Goal: Task Accomplishment & Management: Complete application form

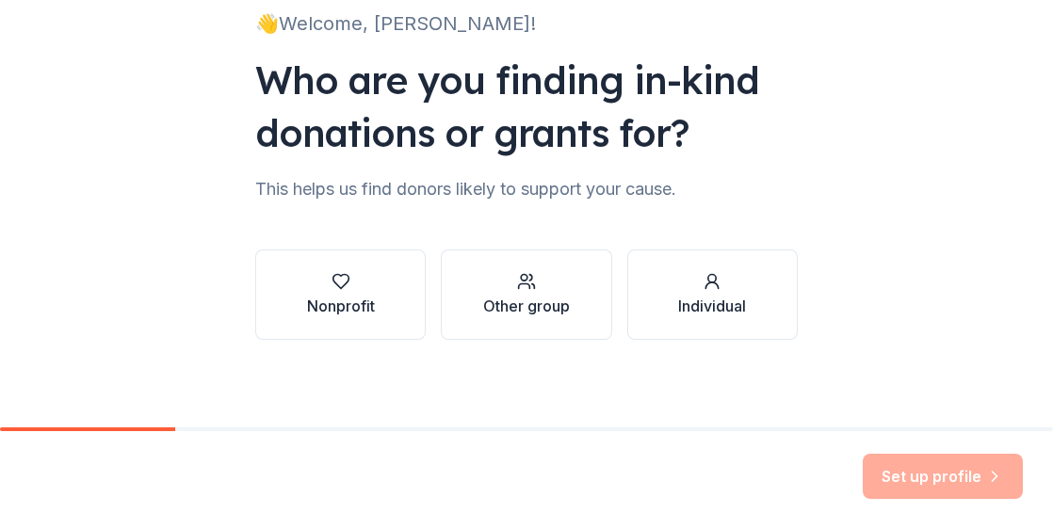
scroll to position [144, 0]
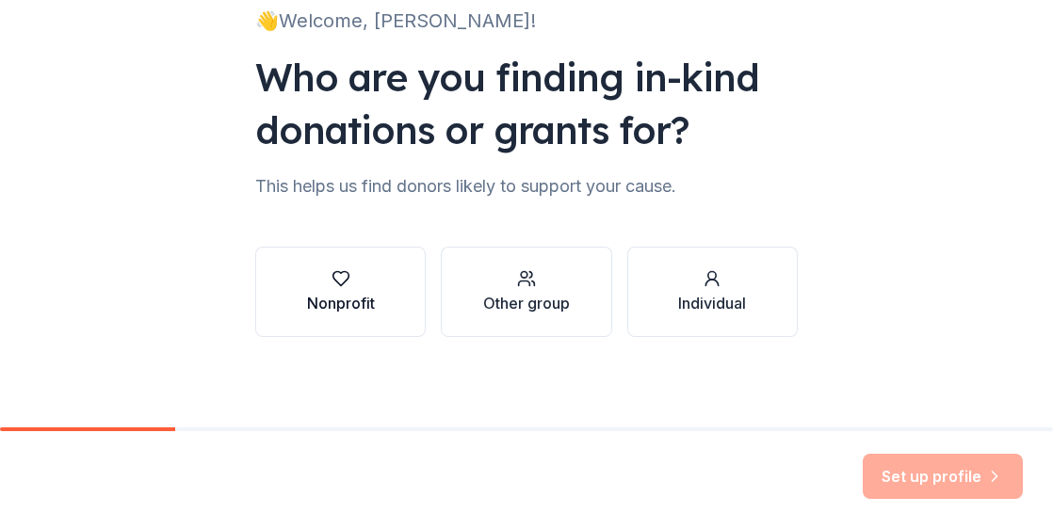
click at [354, 276] on div "button" at bounding box center [341, 278] width 68 height 19
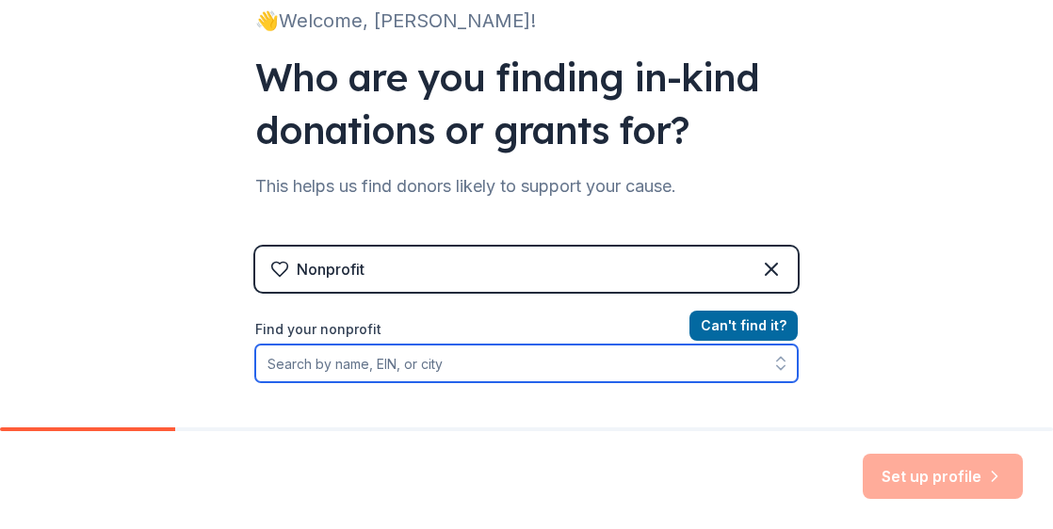
click at [402, 366] on input "Find your nonprofit" at bounding box center [526, 364] width 542 height 38
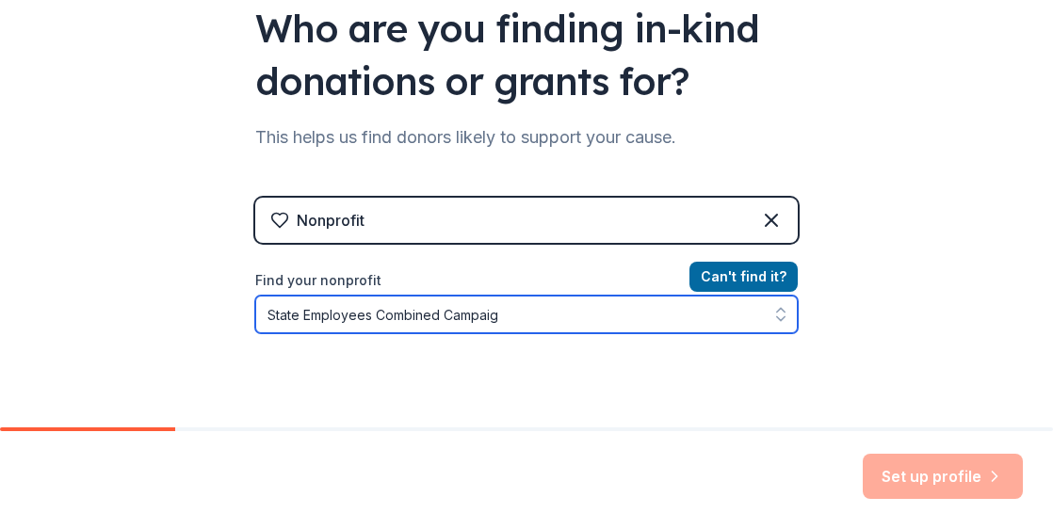
type input "State Employees Combined Campaign"
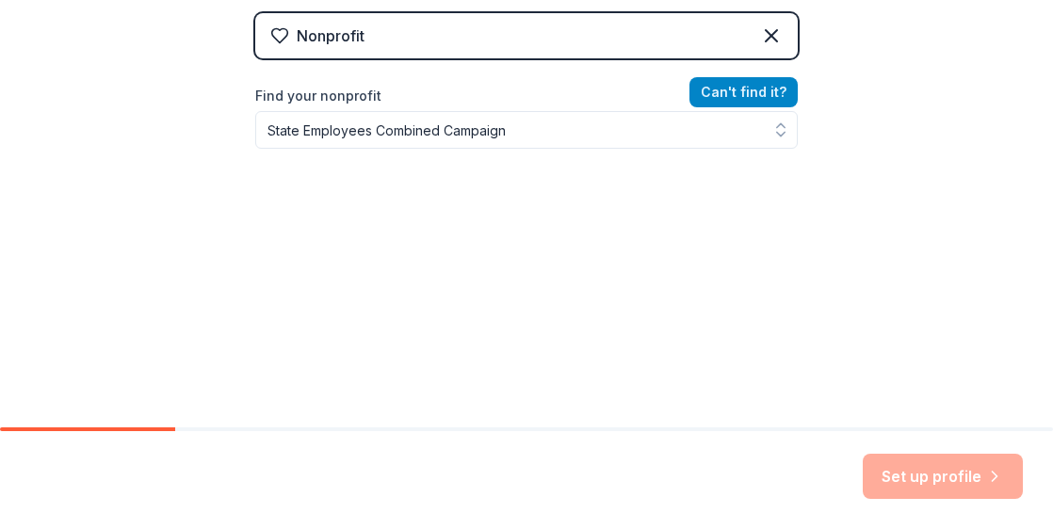
scroll to position [347, 0]
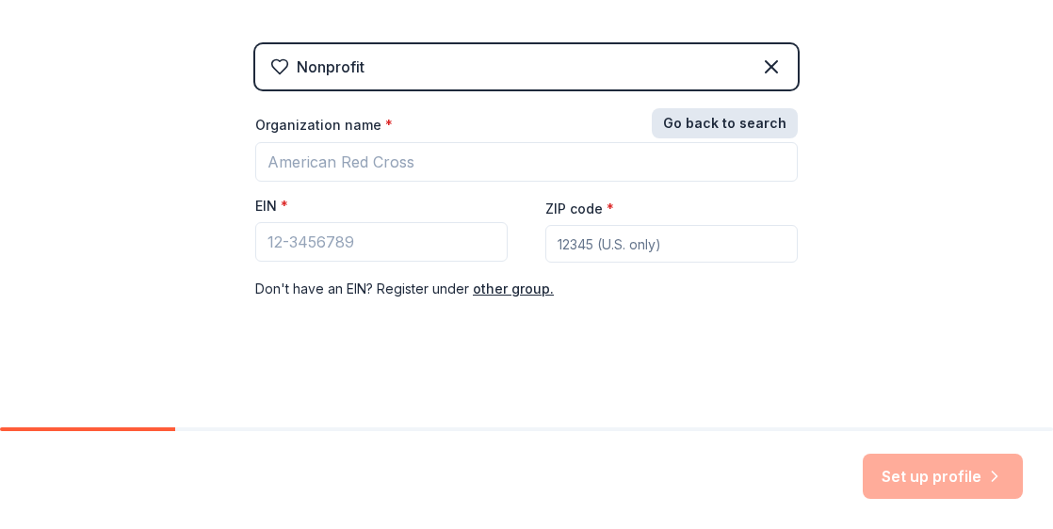
click at [718, 93] on div "Nonprofit Go back to search Organization name * EIN * ZIP code * Don ' t have a…" at bounding box center [526, 191] width 542 height 294
click at [616, 239] on input "ZIP code *" at bounding box center [671, 244] width 252 height 38
type input "27699"
click at [482, 293] on button "other group." at bounding box center [513, 289] width 81 height 23
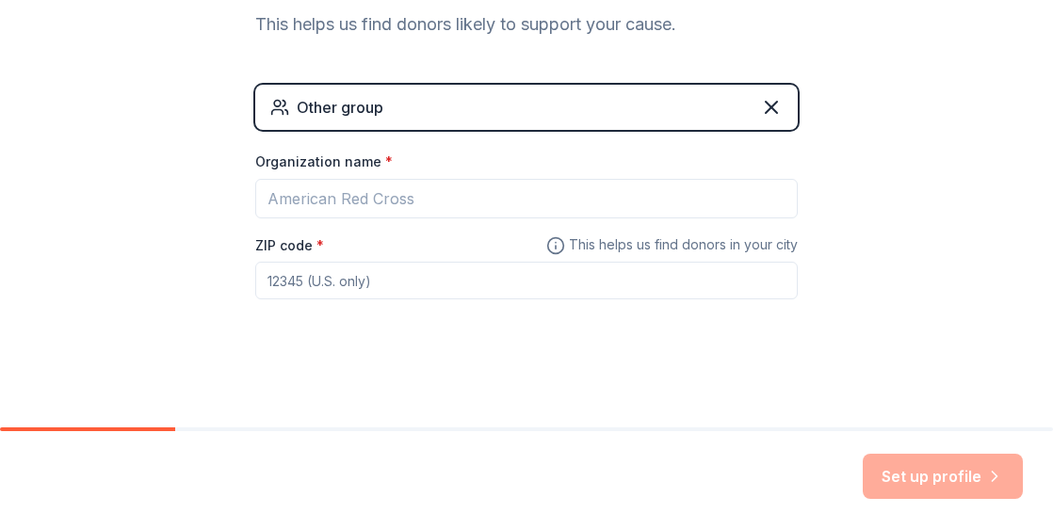
scroll to position [305, 0]
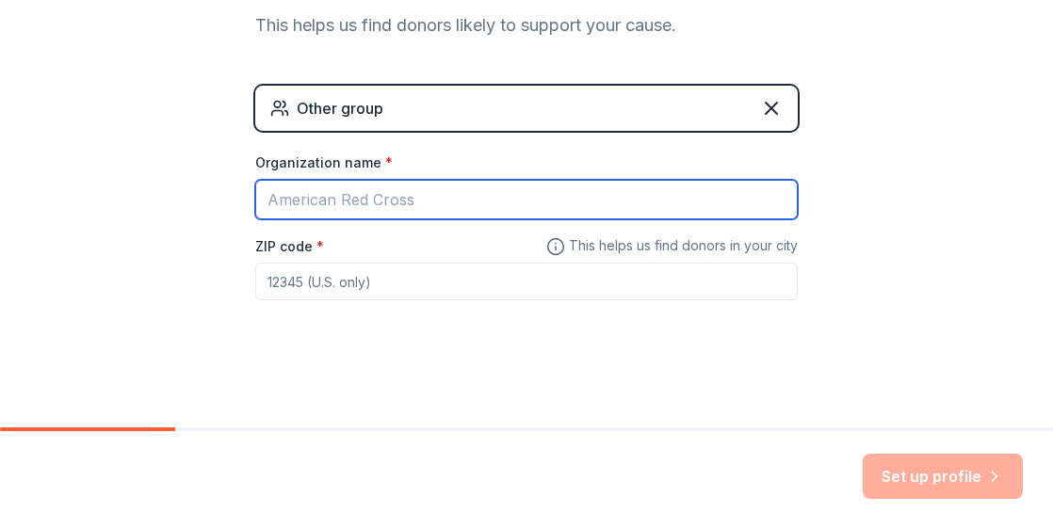
click at [308, 199] on input "Organization name *" at bounding box center [526, 200] width 542 height 40
click at [258, 195] on input "State Employees Combined Campaign" at bounding box center [526, 200] width 542 height 40
type input "NC State Employees Combined Campaign"
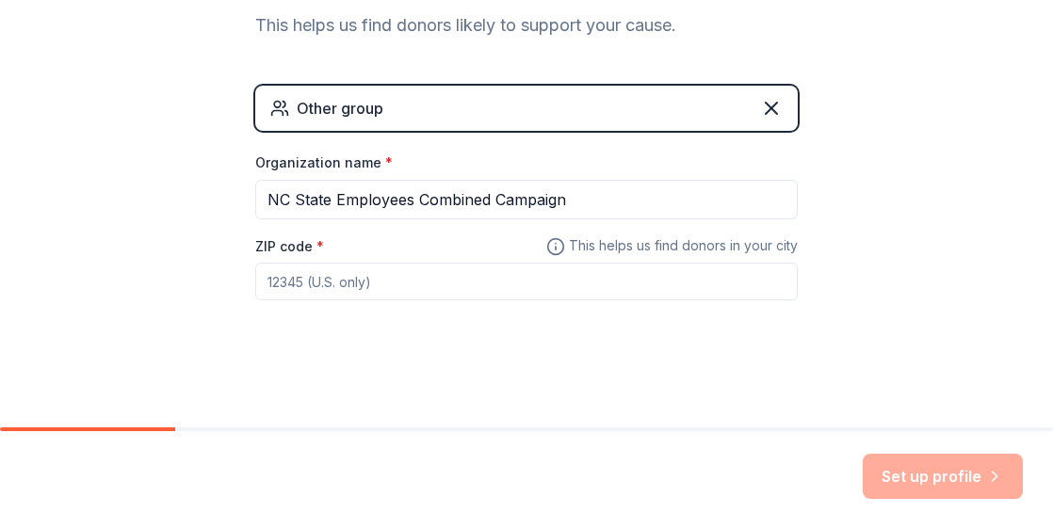
click at [304, 282] on input "ZIP code *" at bounding box center [526, 282] width 542 height 38
type input "27699"
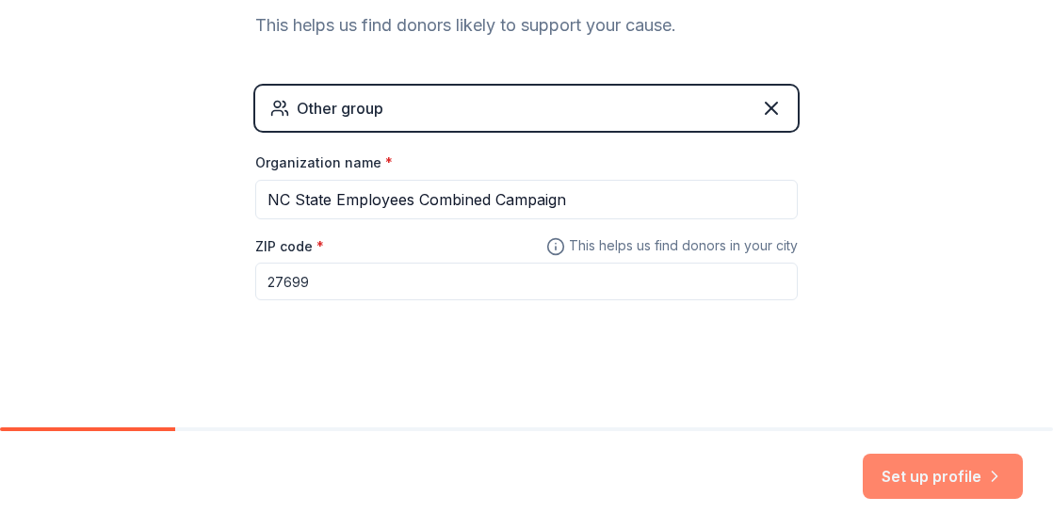
click at [915, 480] on button "Set up profile" at bounding box center [943, 476] width 160 height 45
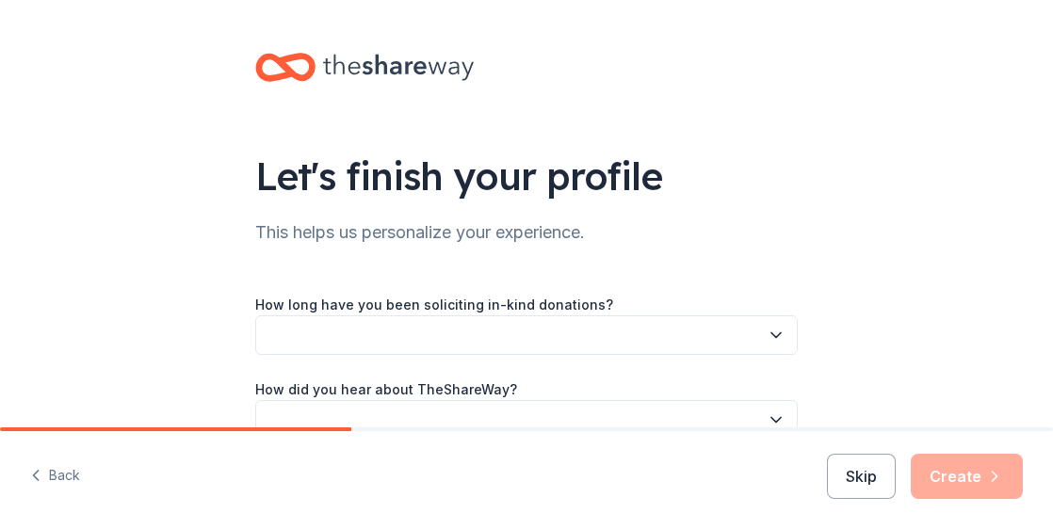
click at [594, 332] on button "button" at bounding box center [526, 335] width 542 height 40
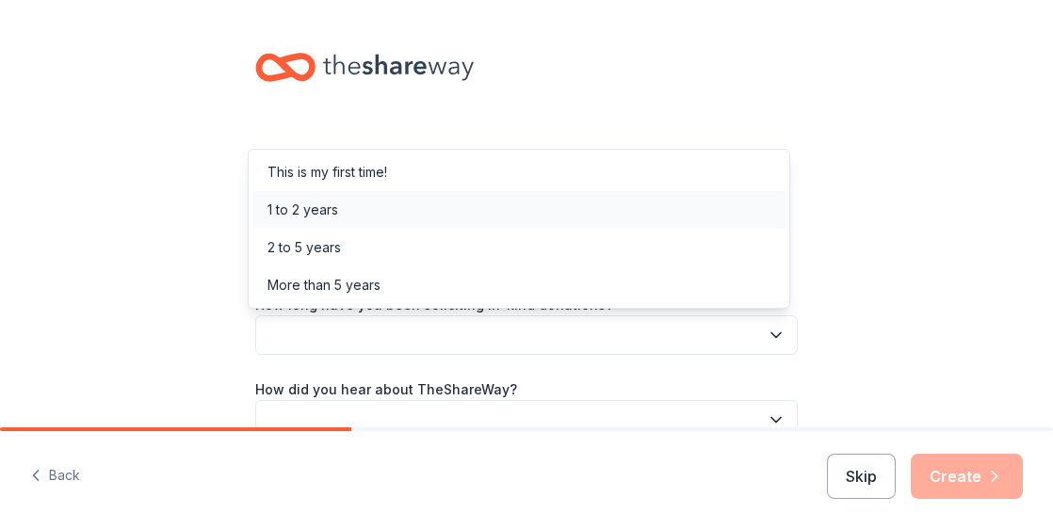
click at [341, 206] on div "1 to 2 years" at bounding box center [518, 210] width 533 height 38
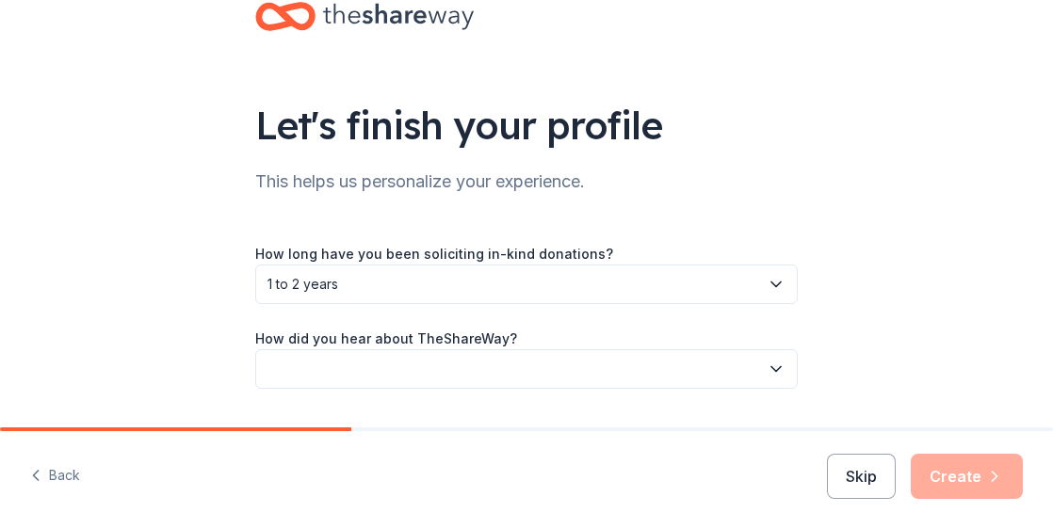
scroll to position [103, 0]
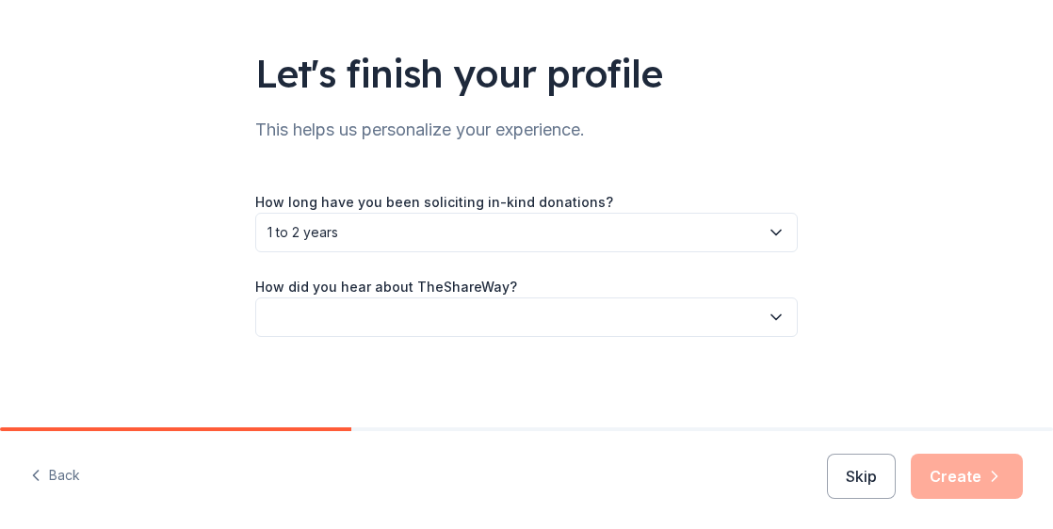
click at [484, 308] on button "button" at bounding box center [526, 318] width 542 height 40
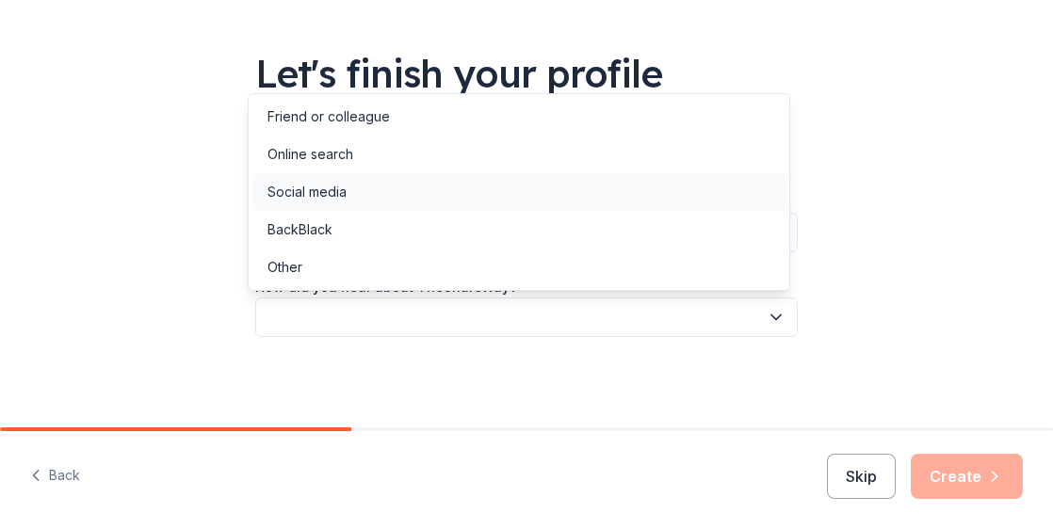
click at [357, 189] on div "Social media" at bounding box center [518, 192] width 533 height 38
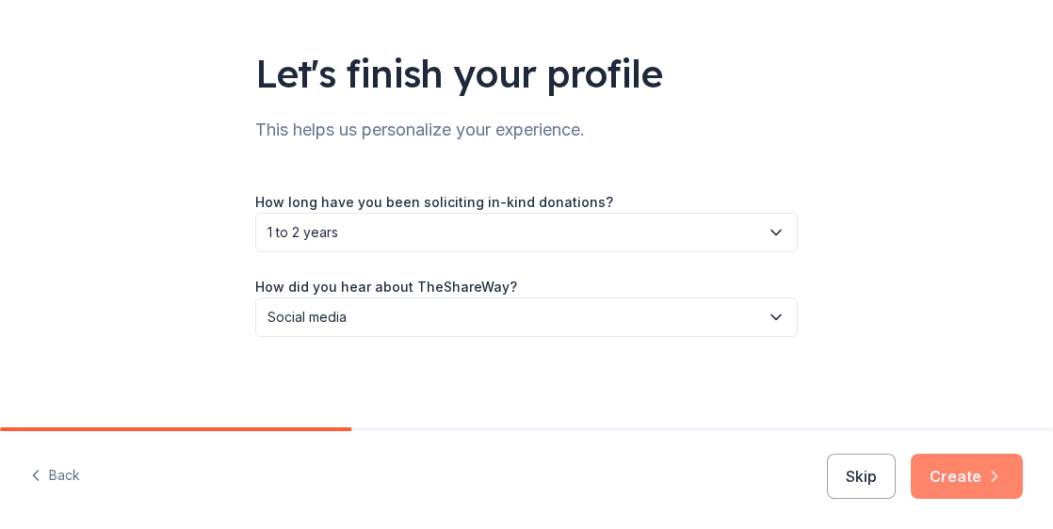
click at [962, 481] on button "Create" at bounding box center [967, 476] width 112 height 45
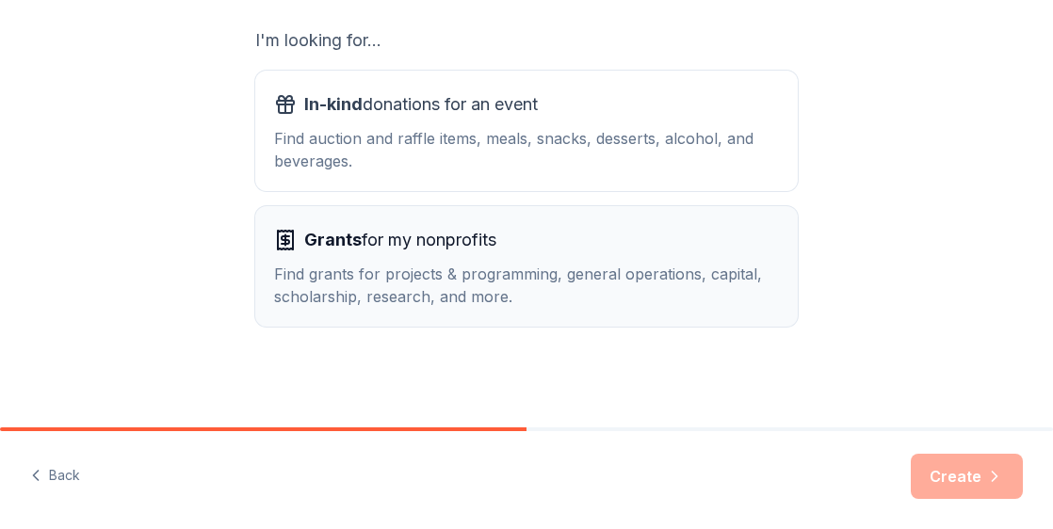
scroll to position [332, 0]
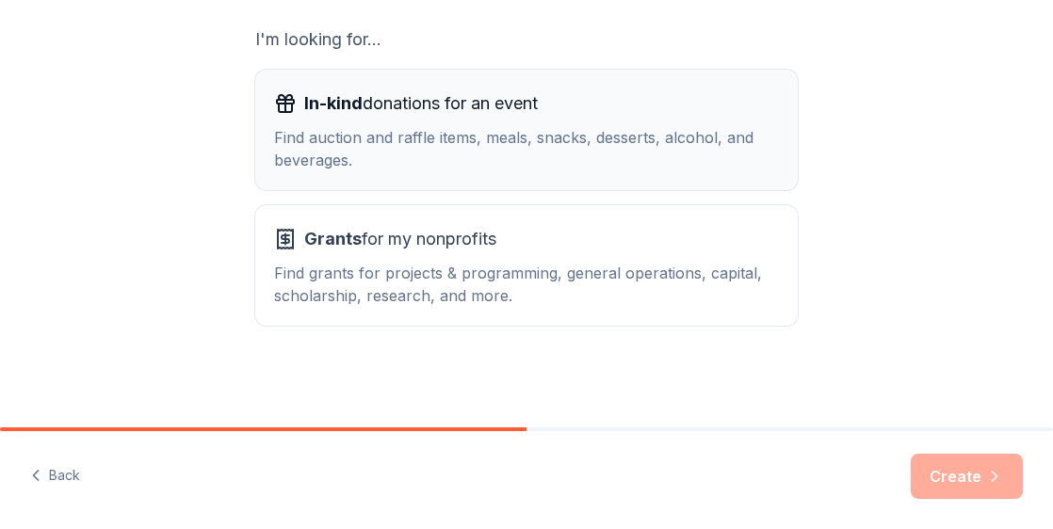
click at [454, 141] on div "Find auction and raffle items, meals, snacks, desserts, alcohol, and beverages." at bounding box center [526, 148] width 505 height 45
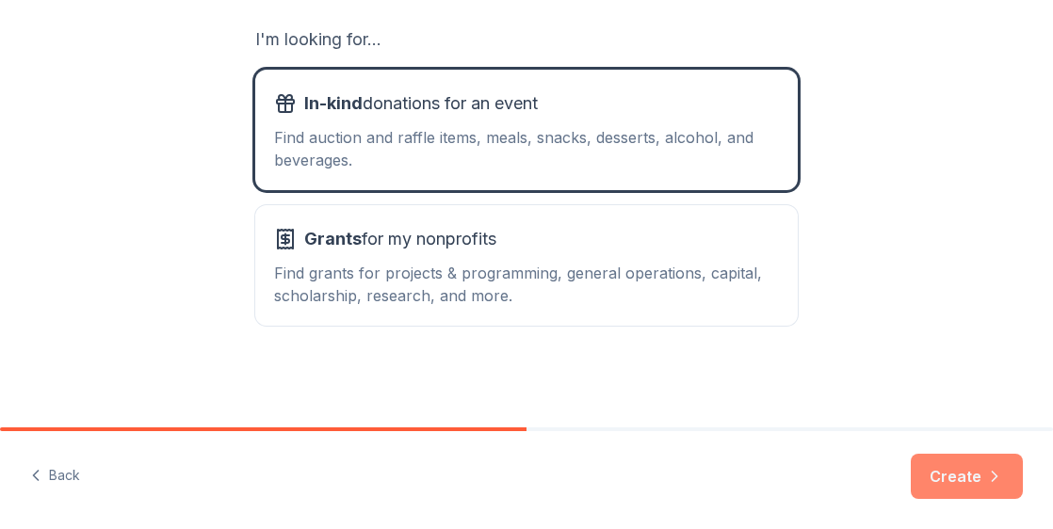
click at [975, 471] on button "Create" at bounding box center [967, 476] width 112 height 45
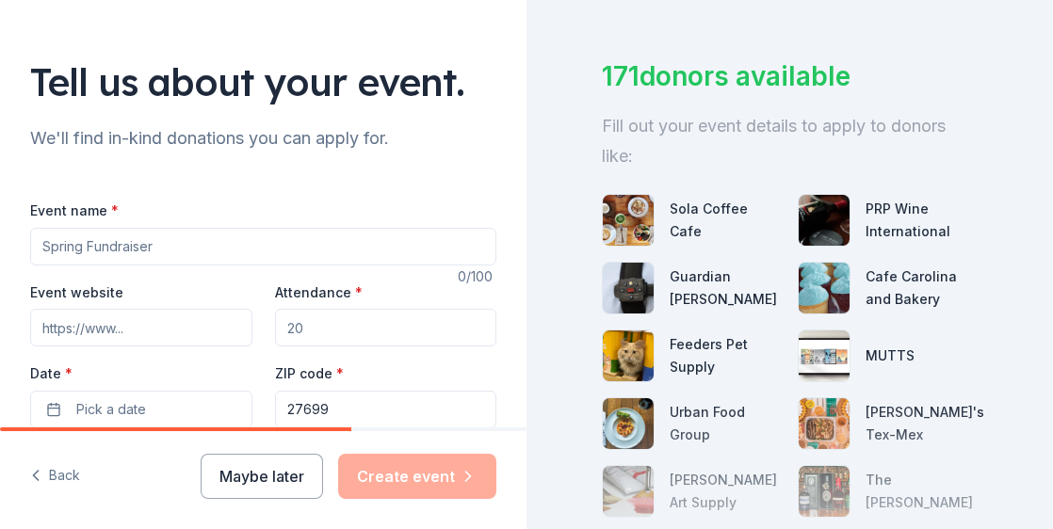
scroll to position [188, 0]
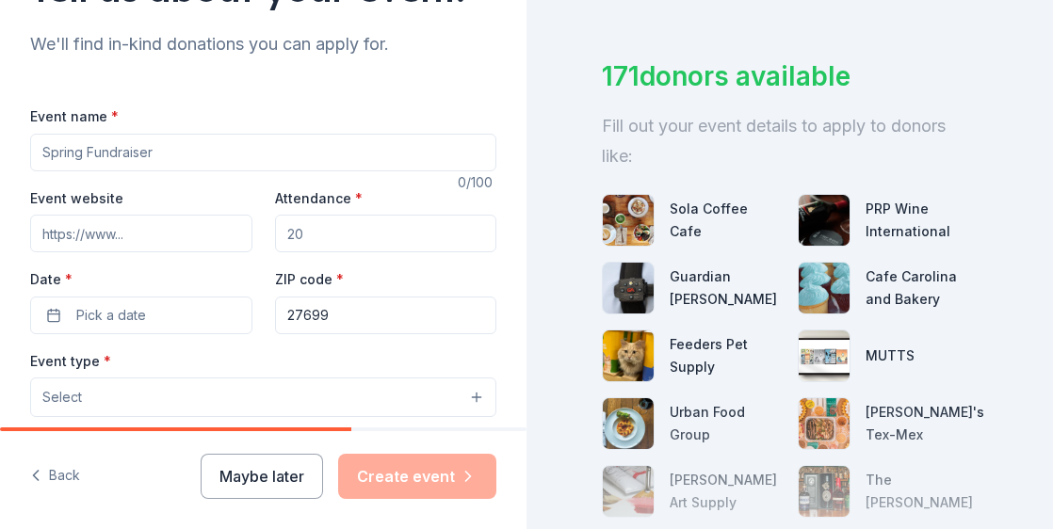
click at [105, 145] on input "Event name *" at bounding box center [263, 153] width 466 height 38
type input "NC State Employees Combined Campaign"
click at [299, 237] on input "Attendance *" at bounding box center [386, 234] width 222 height 38
click at [322, 229] on input "Attendance *" at bounding box center [386, 234] width 222 height 38
click at [235, 389] on button "Select" at bounding box center [263, 398] width 466 height 40
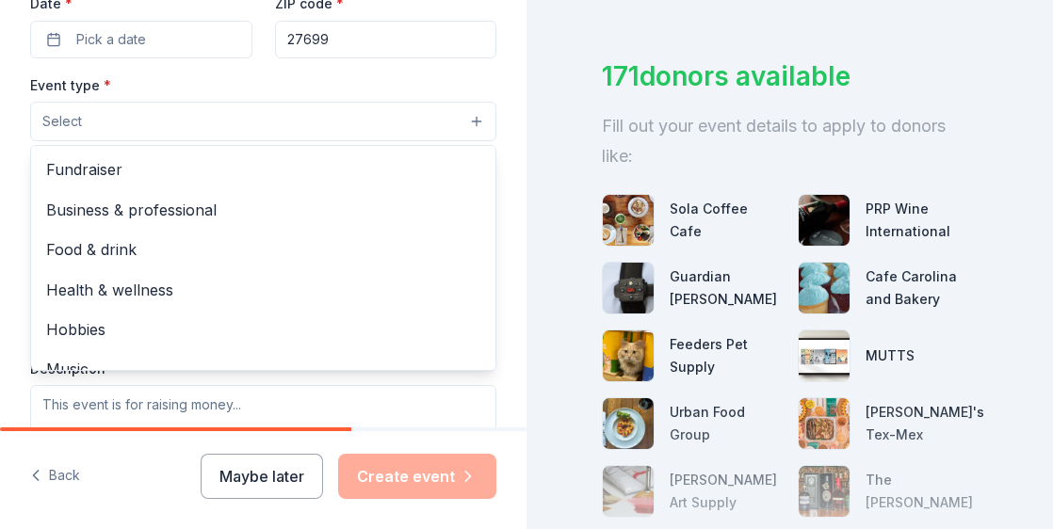
scroll to position [471, 0]
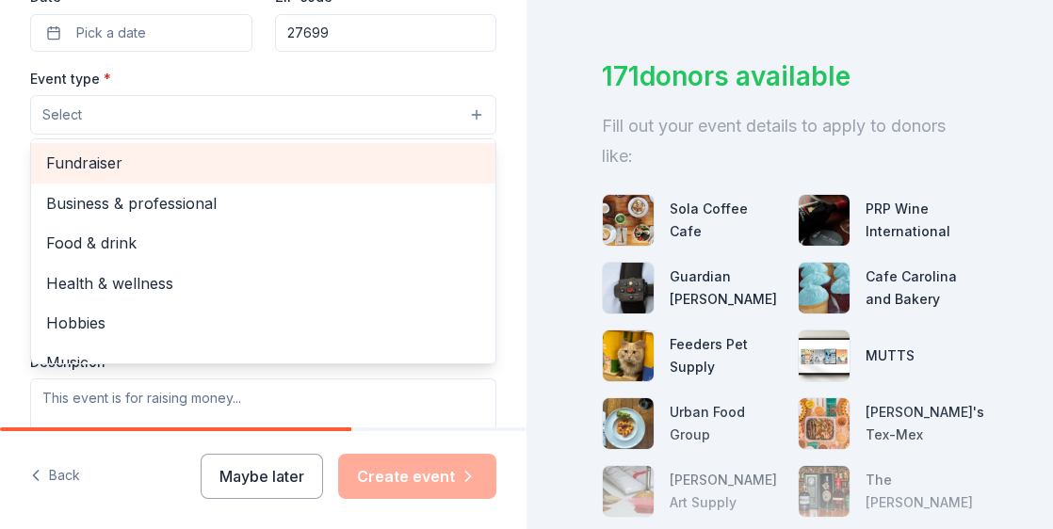
click at [118, 155] on span "Fundraiser" at bounding box center [263, 163] width 434 height 24
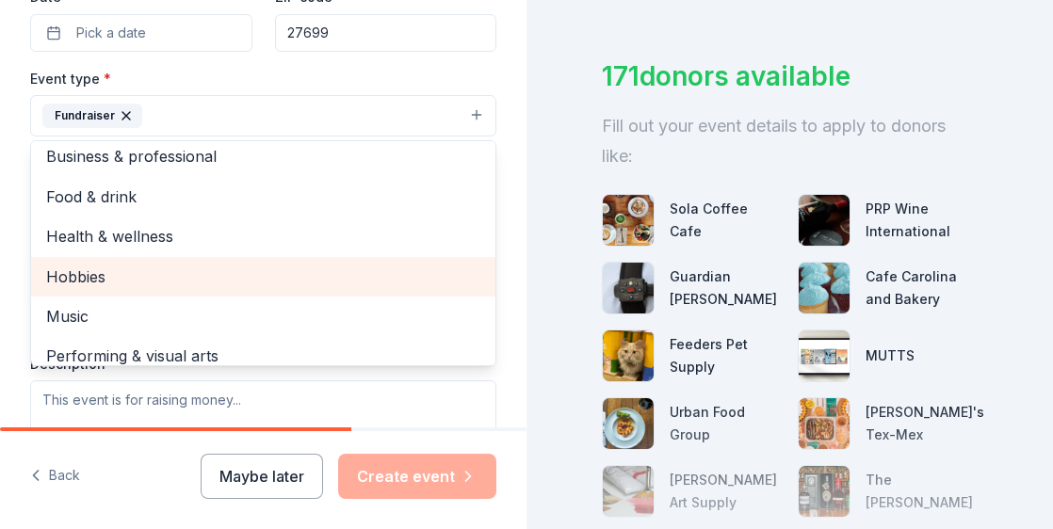
scroll to position [23, 0]
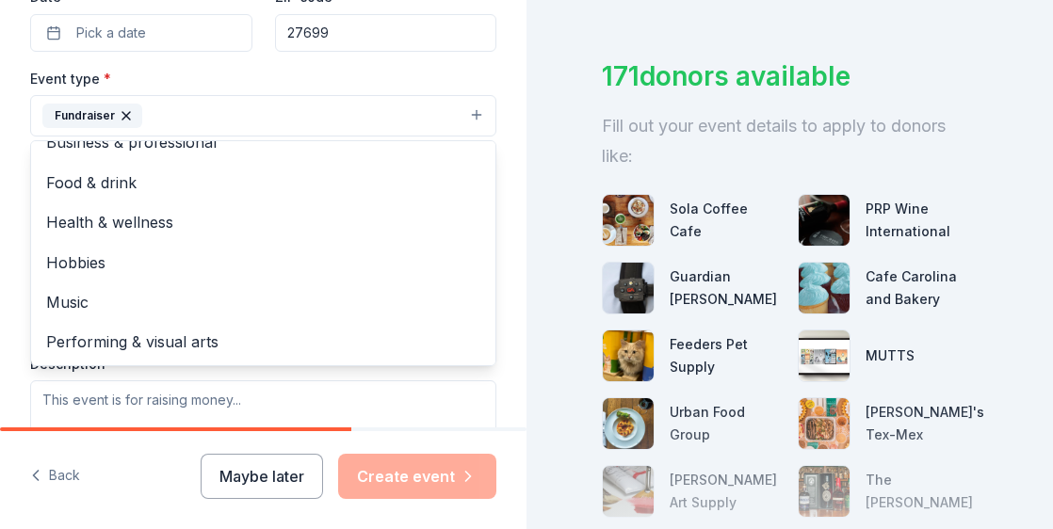
click at [357, 382] on div "Event type * Fundraiser Business & professional Food & drink Health & wellness …" at bounding box center [263, 266] width 466 height 398
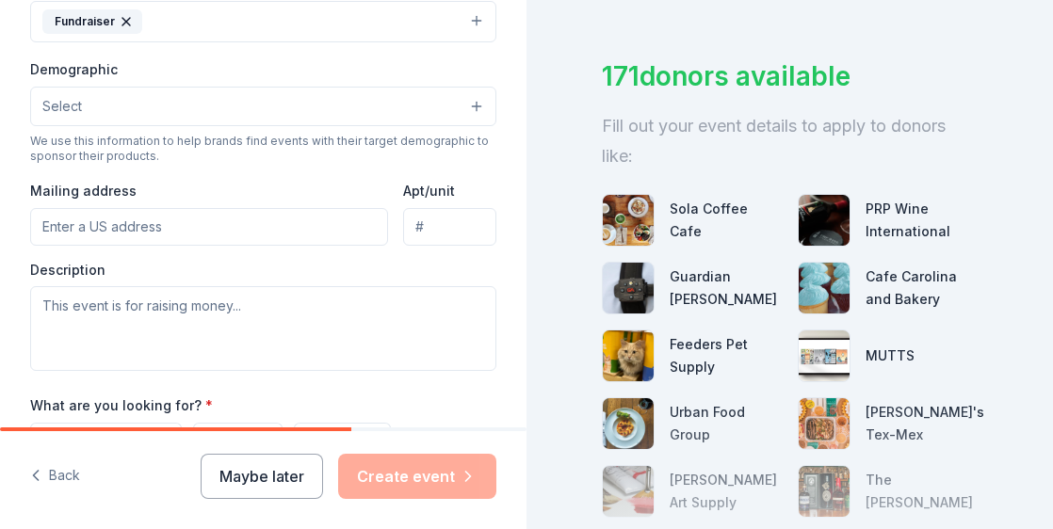
scroll to position [753, 0]
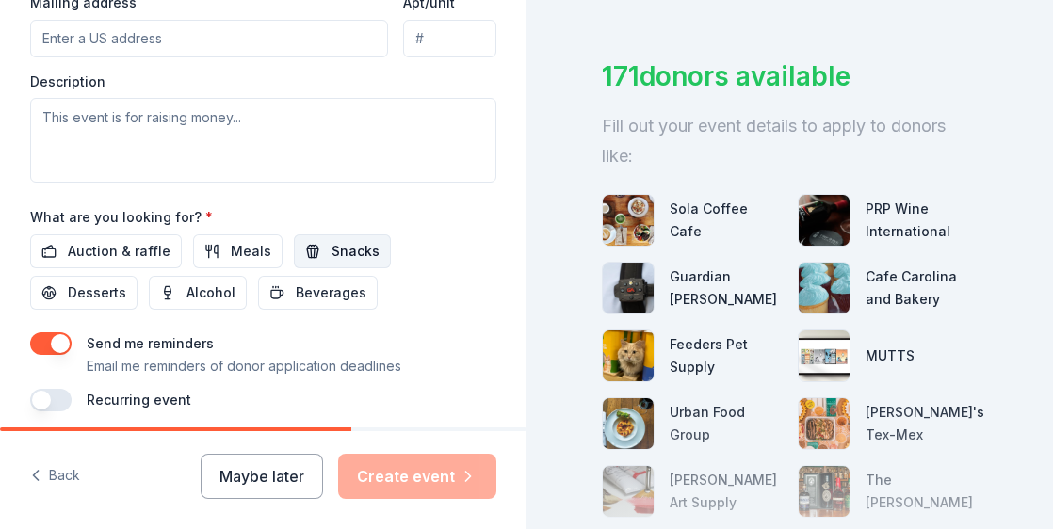
click at [331, 242] on span "Snacks" at bounding box center [355, 251] width 48 height 23
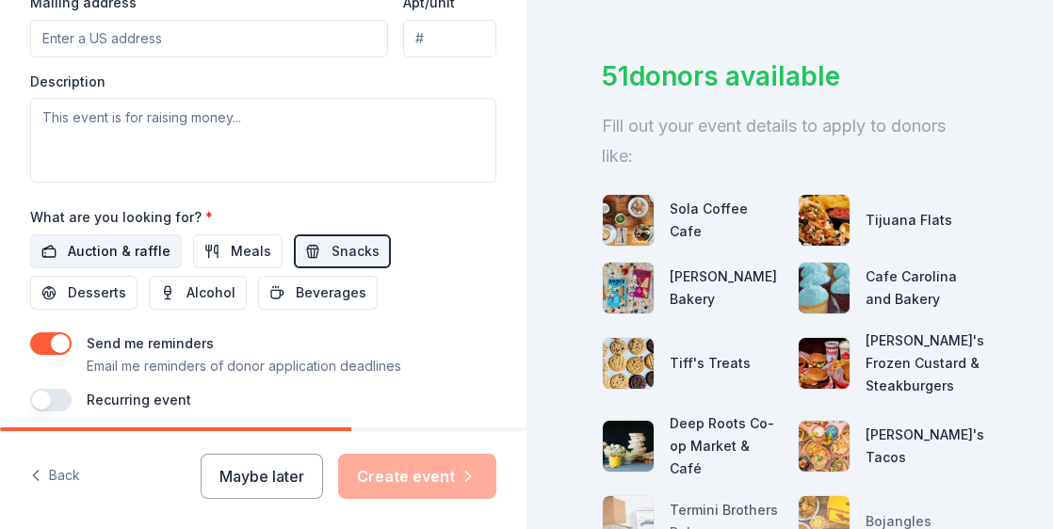
click at [136, 240] on span "Auction & raffle" at bounding box center [119, 251] width 103 height 23
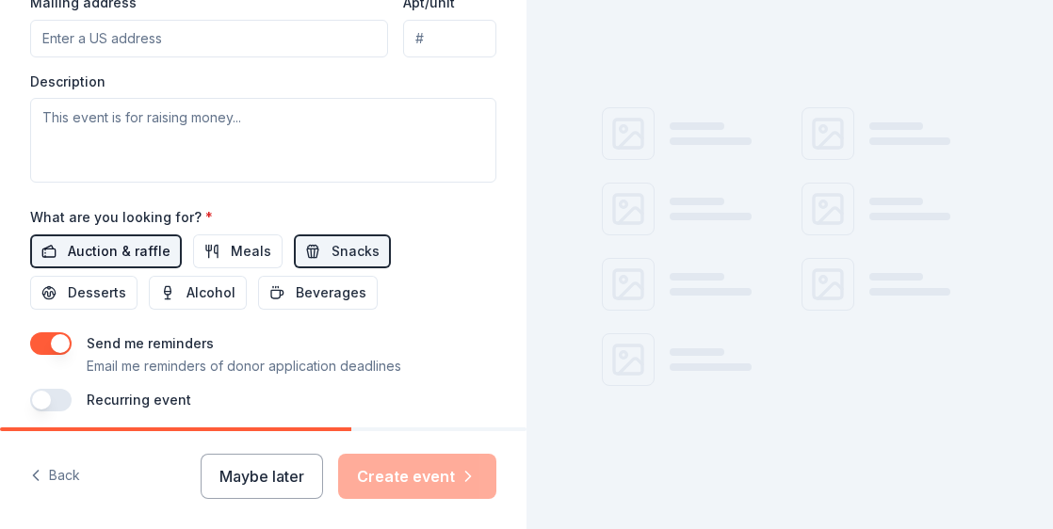
scroll to position [94, 0]
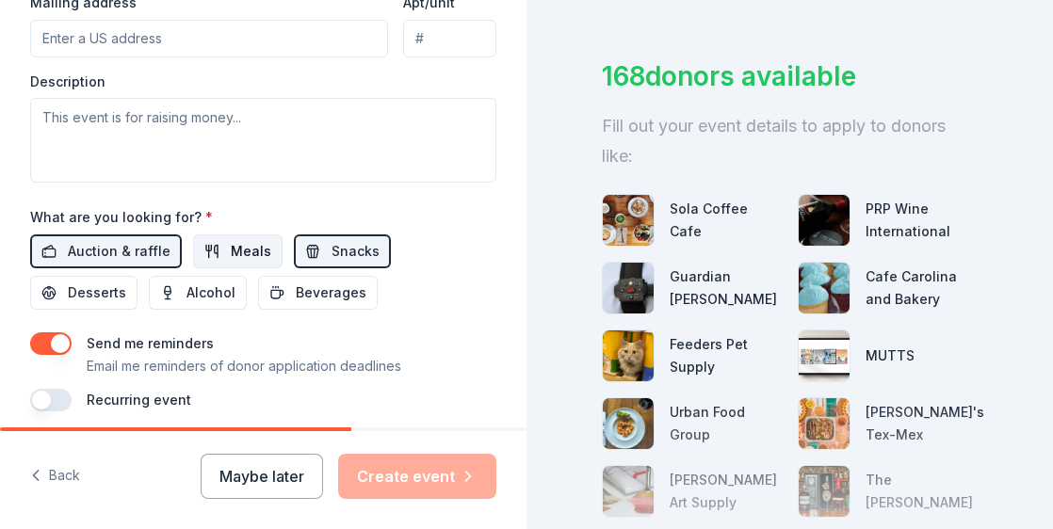
click at [247, 247] on span "Meals" at bounding box center [251, 251] width 40 height 23
click at [316, 252] on button "Snacks" at bounding box center [342, 251] width 97 height 34
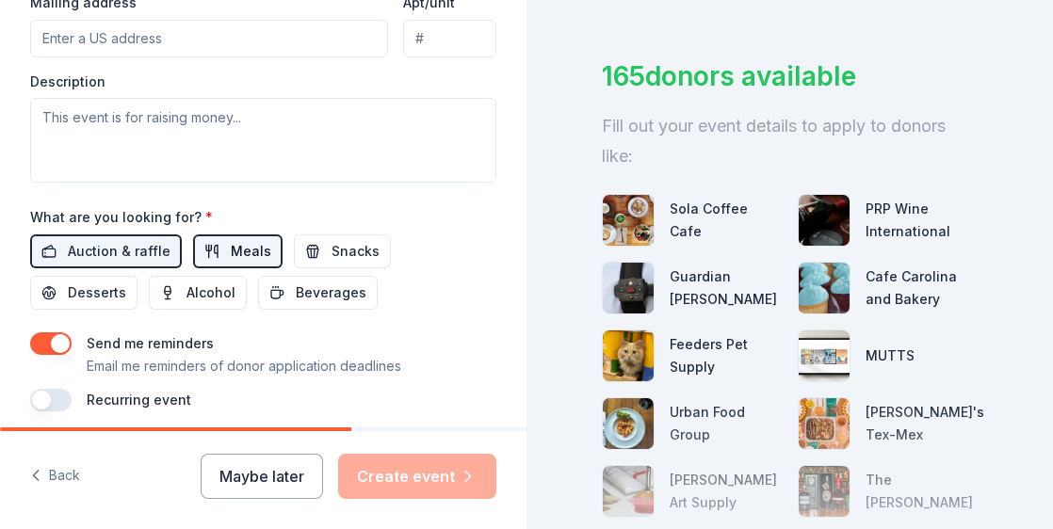
click at [250, 250] on span "Meals" at bounding box center [251, 251] width 40 height 23
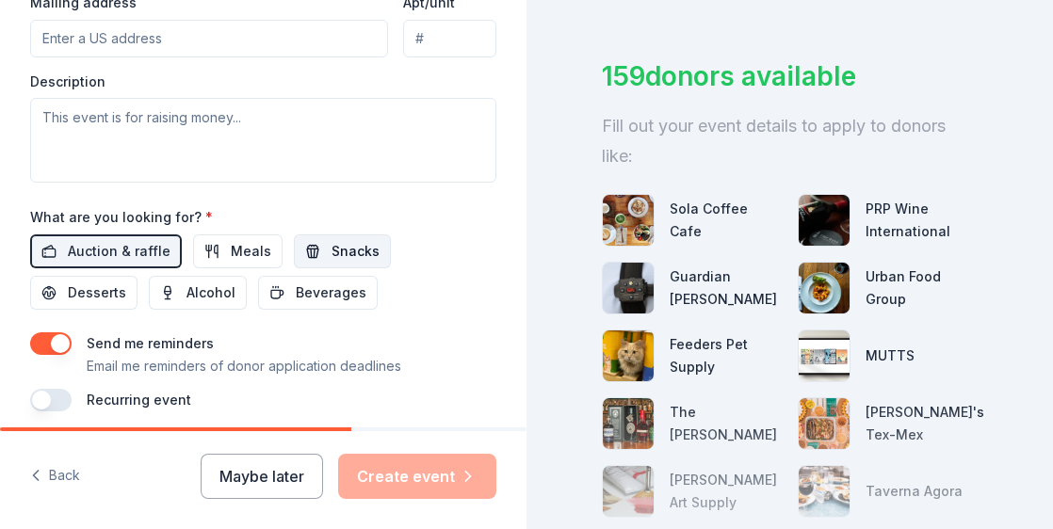
click at [295, 248] on button "Snacks" at bounding box center [342, 251] width 97 height 34
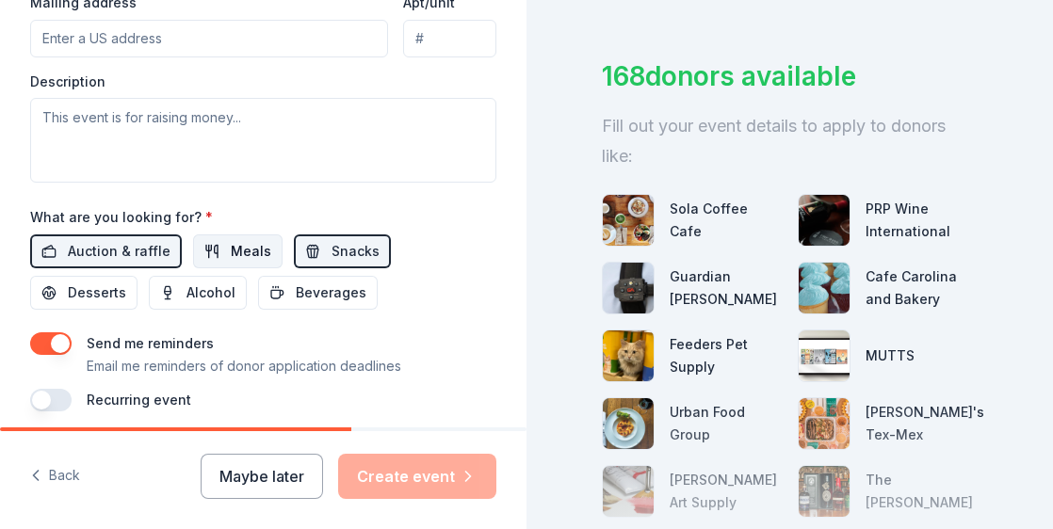
click at [255, 253] on span "Meals" at bounding box center [251, 251] width 40 height 23
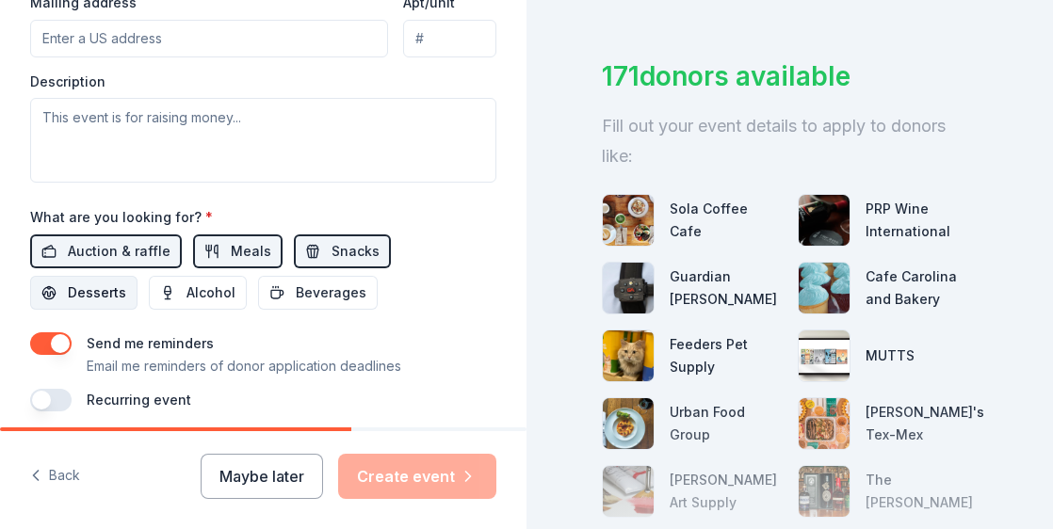
click at [111, 289] on span "Desserts" at bounding box center [97, 293] width 58 height 23
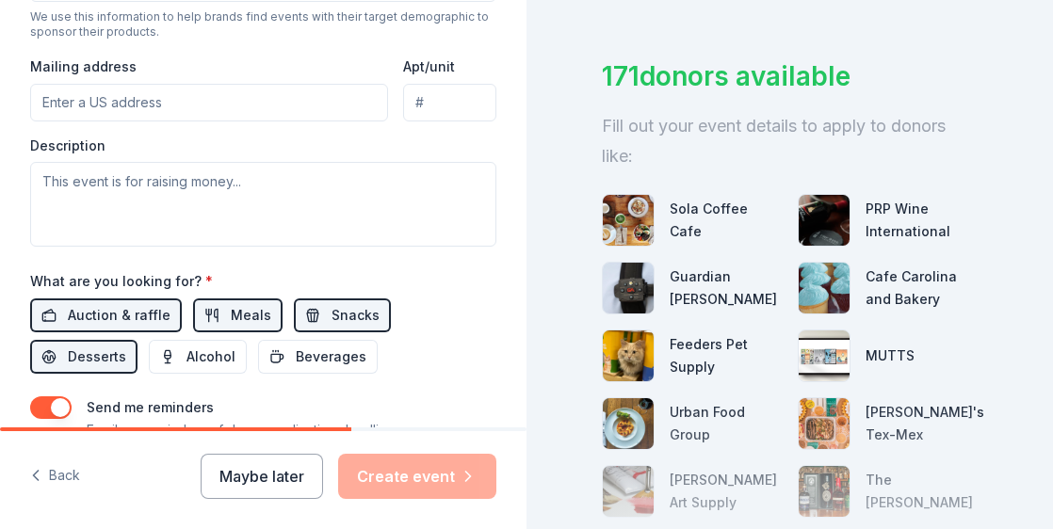
scroll to position [659, 0]
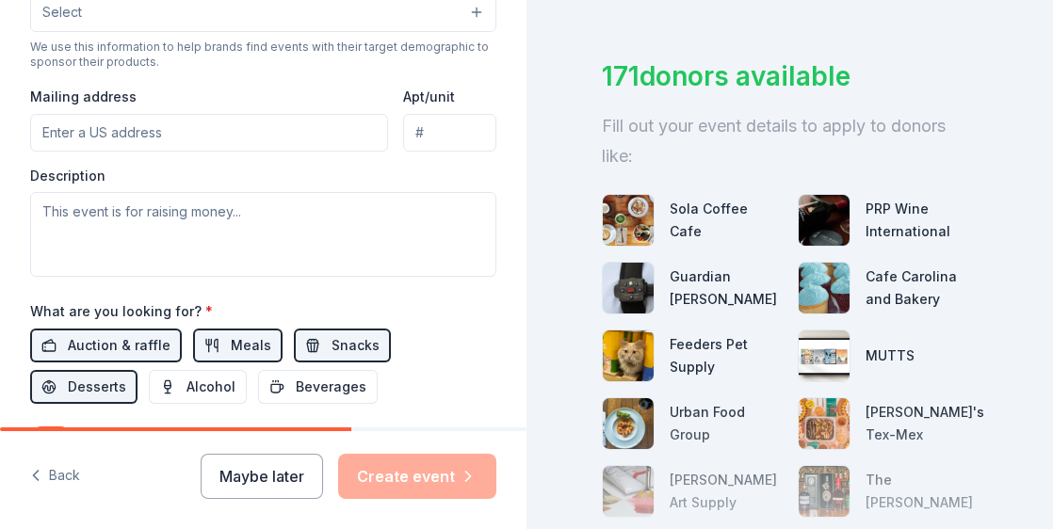
click at [90, 125] on input "Mailing address" at bounding box center [209, 133] width 358 height 38
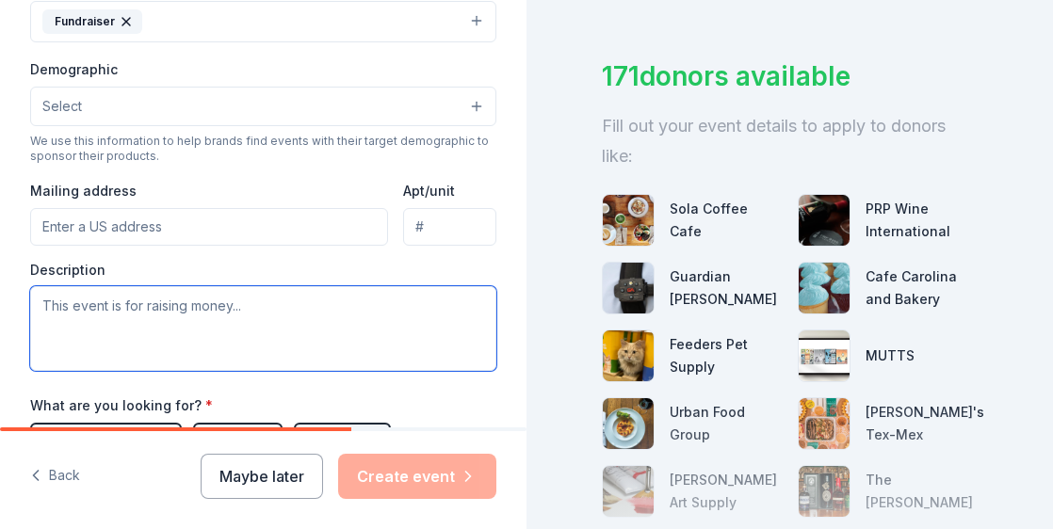
click at [130, 308] on textarea at bounding box center [263, 328] width 466 height 85
type textarea "State Employees Combined Campaign"
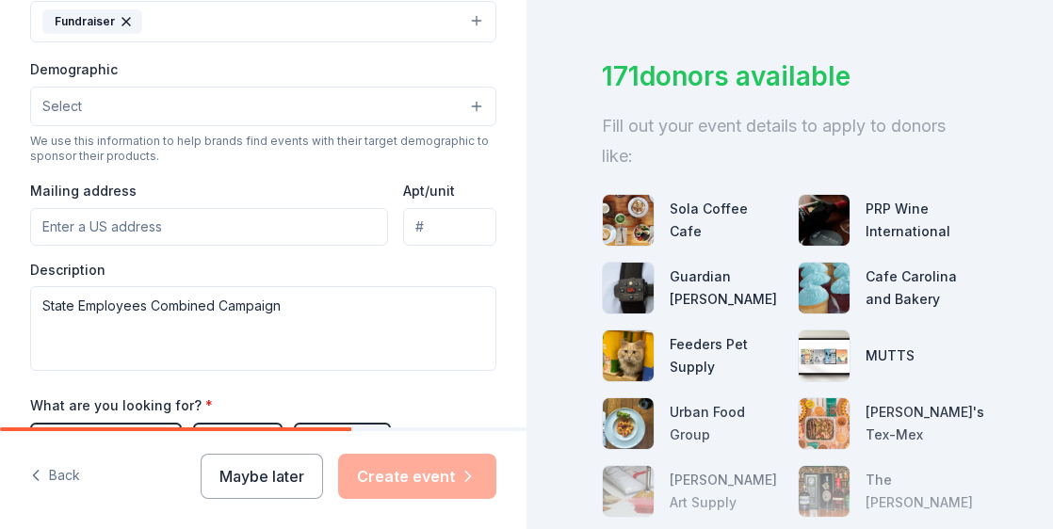
click at [317, 87] on button "Select" at bounding box center [263, 107] width 466 height 40
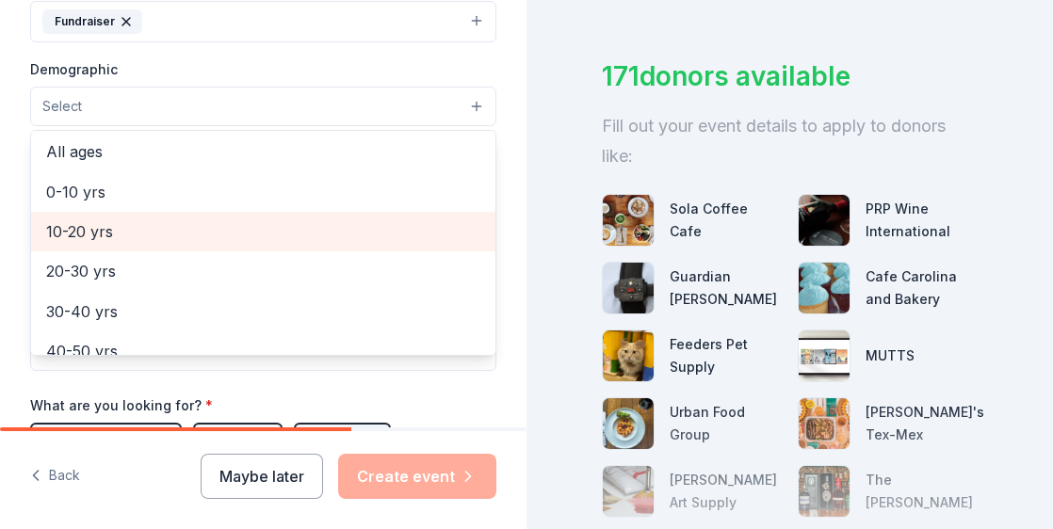
scroll to position [94, 0]
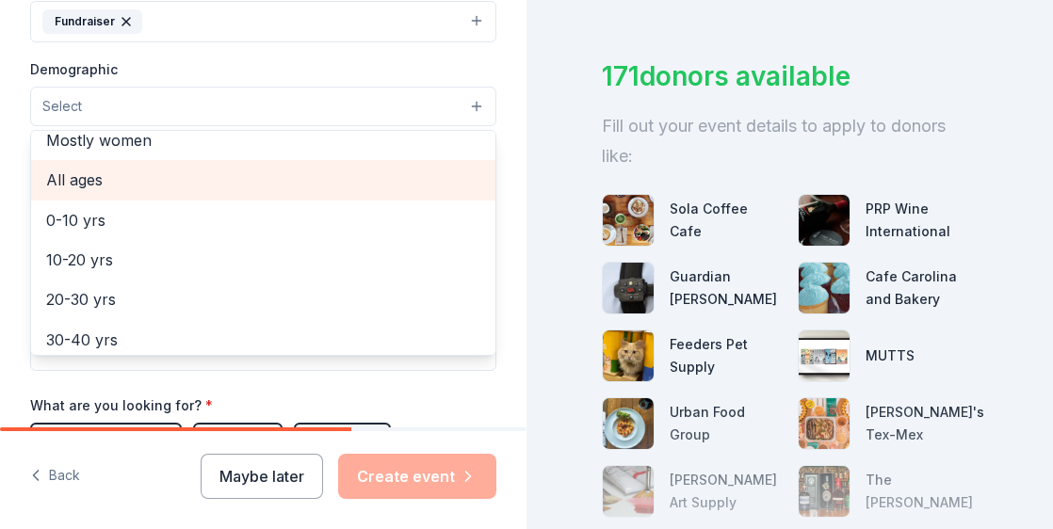
click at [169, 180] on span "All ages" at bounding box center [263, 180] width 434 height 24
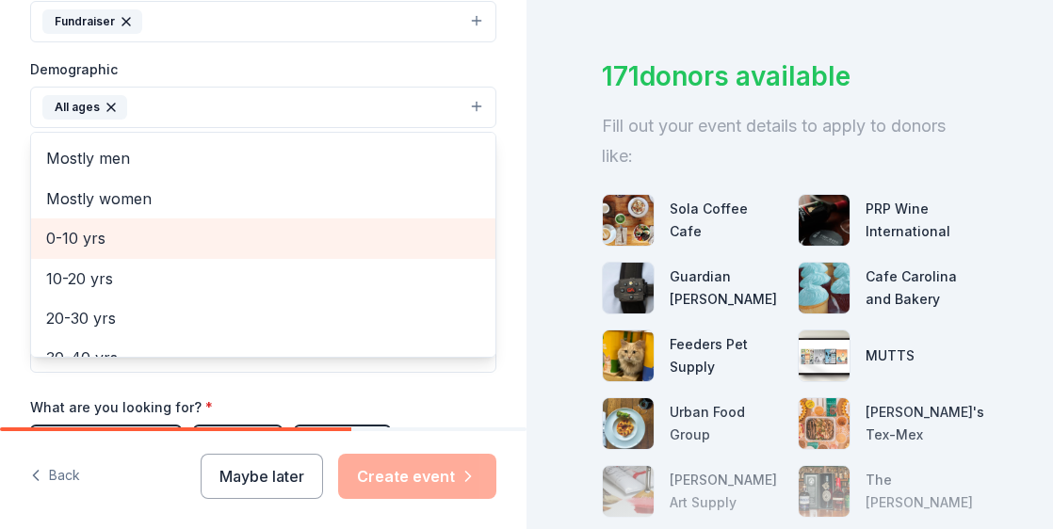
scroll to position [0, 0]
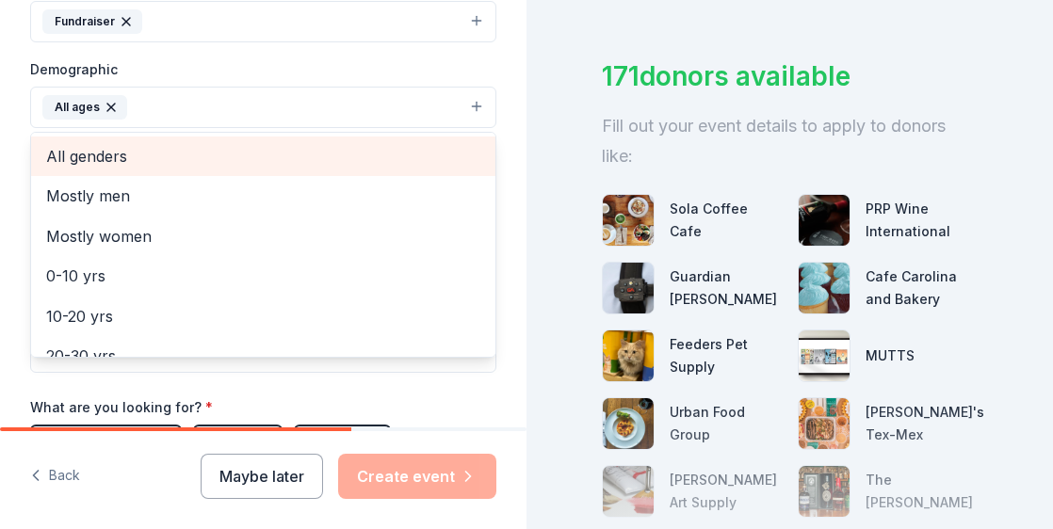
click at [165, 145] on span "All genders" at bounding box center [263, 156] width 434 height 24
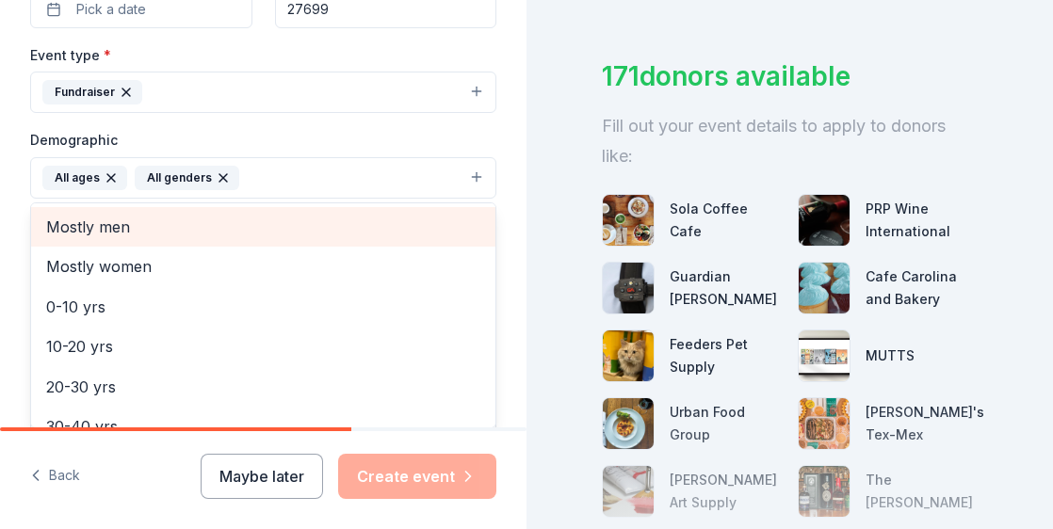
scroll to position [377, 0]
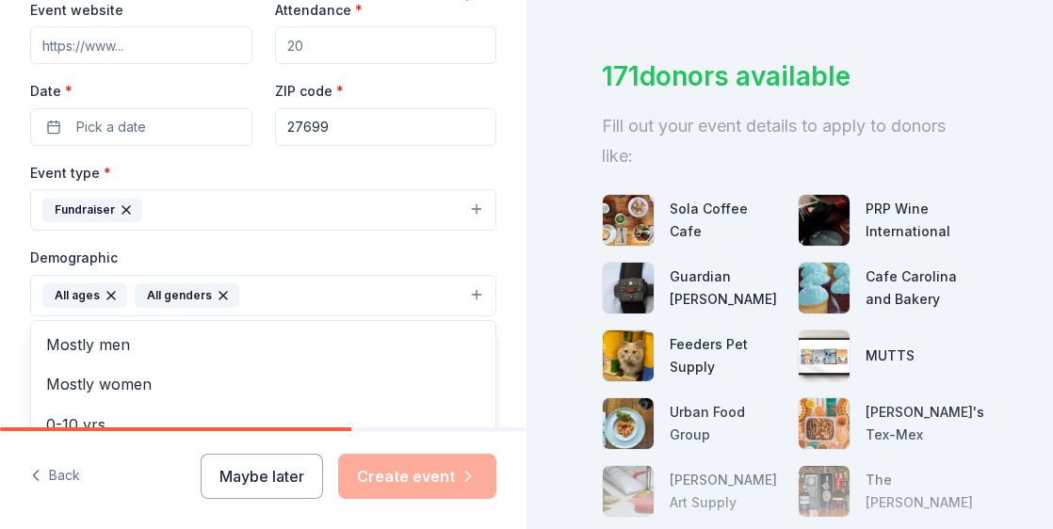
click at [185, 131] on div "Event name * NC State Employees Combined Campaign 36 /100 Event website Attenda…" at bounding box center [263, 353] width 466 height 874
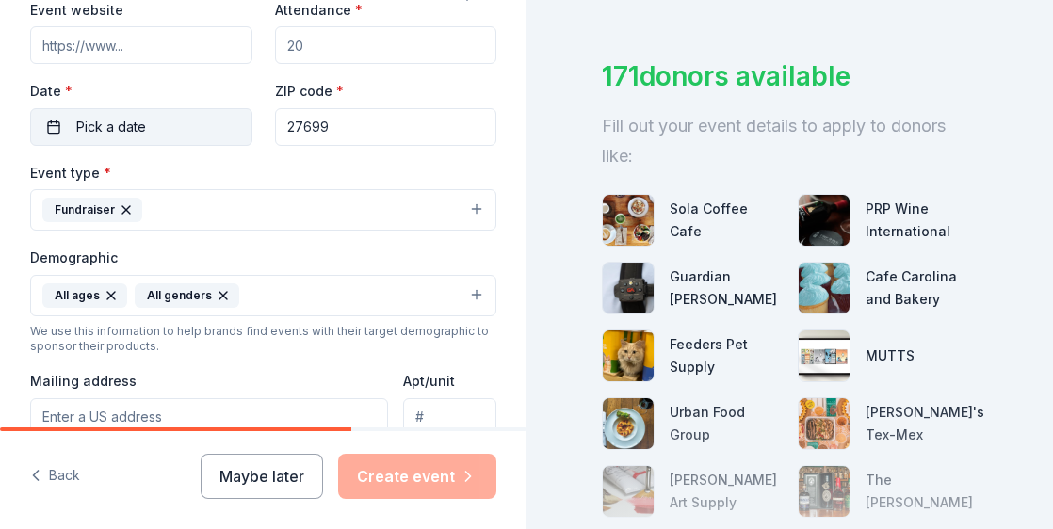
click at [183, 129] on button "Pick a date" at bounding box center [141, 127] width 222 height 38
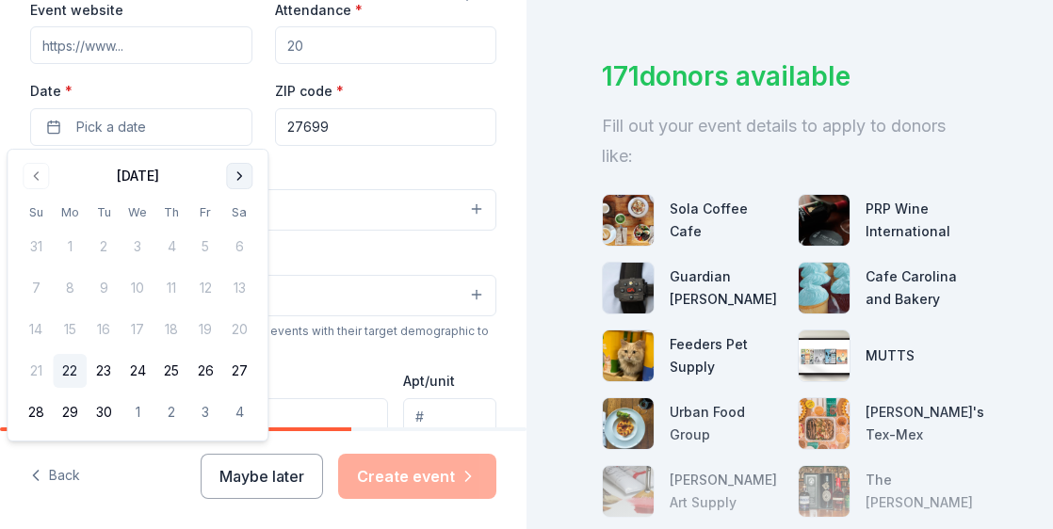
click at [239, 171] on button "Go to next month" at bounding box center [239, 176] width 26 height 26
click at [75, 332] on button "13" at bounding box center [70, 330] width 34 height 34
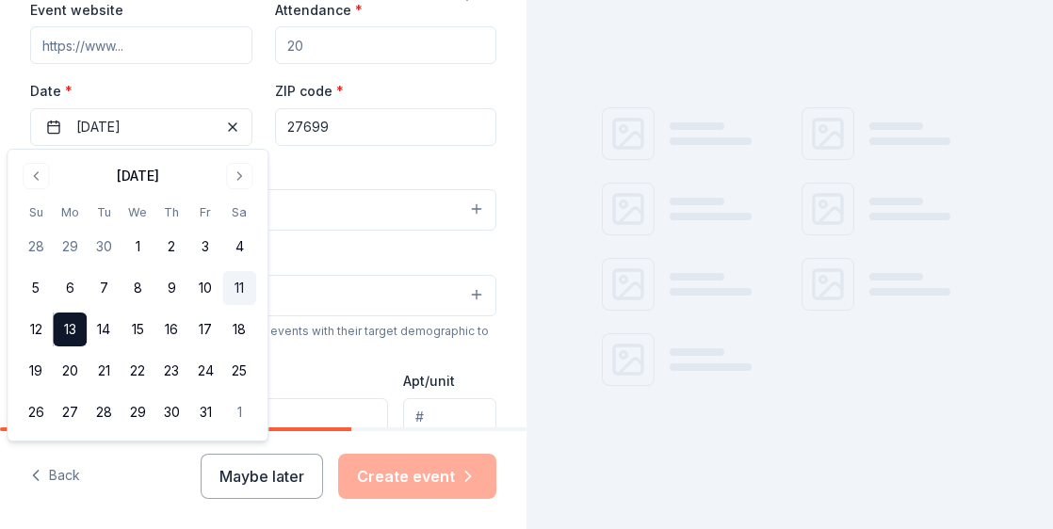
scroll to position [94, 0]
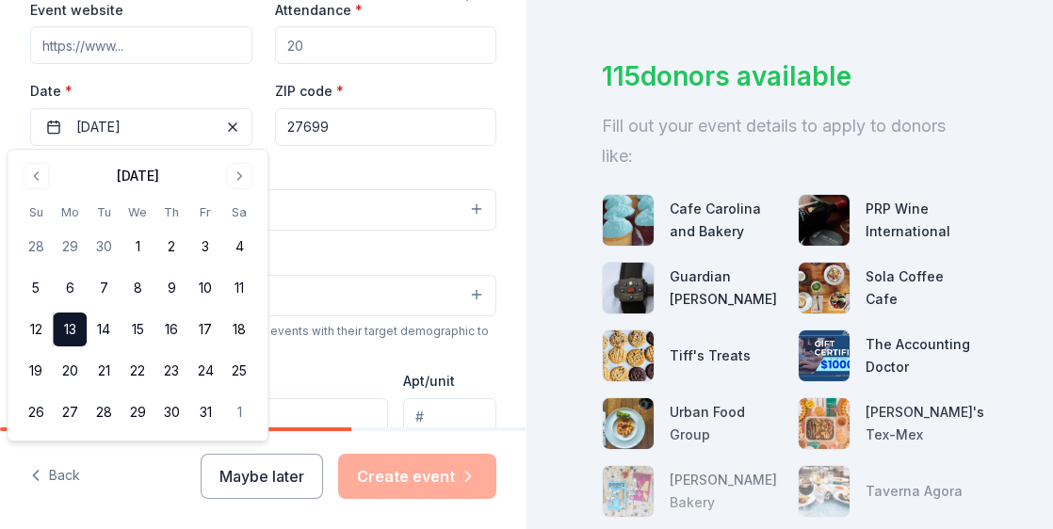
click at [298, 204] on button "Fundraiser" at bounding box center [263, 209] width 466 height 41
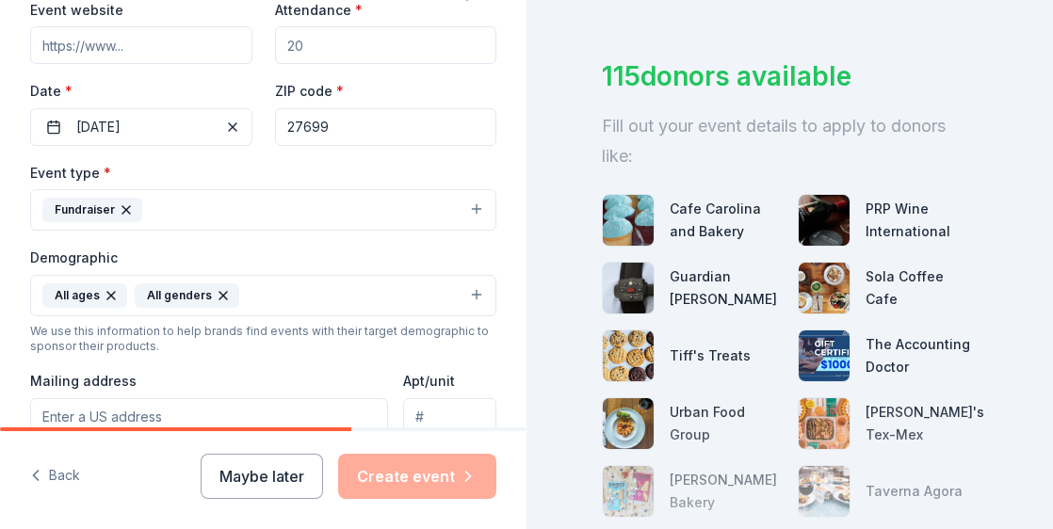
click at [297, 208] on button "Fundraiser" at bounding box center [263, 209] width 466 height 41
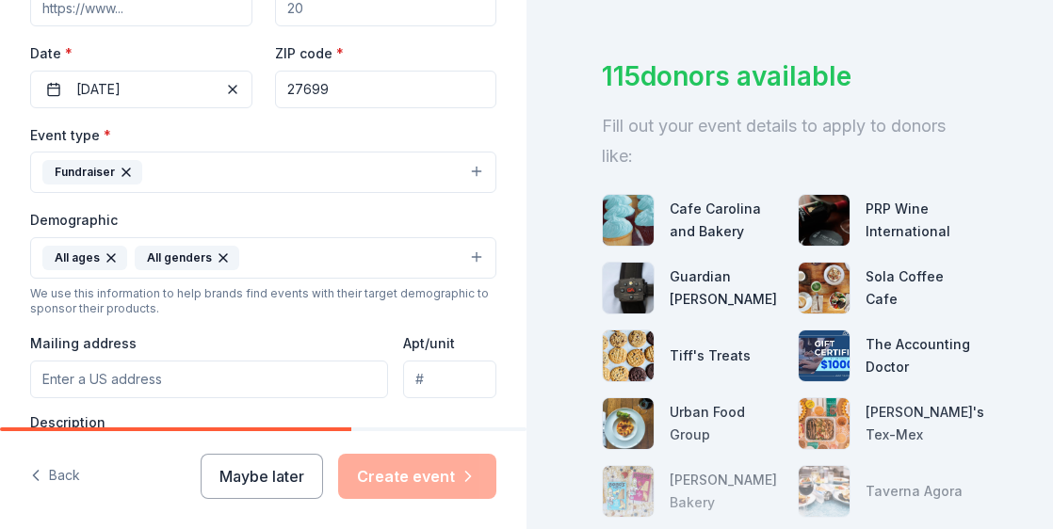
scroll to position [471, 0]
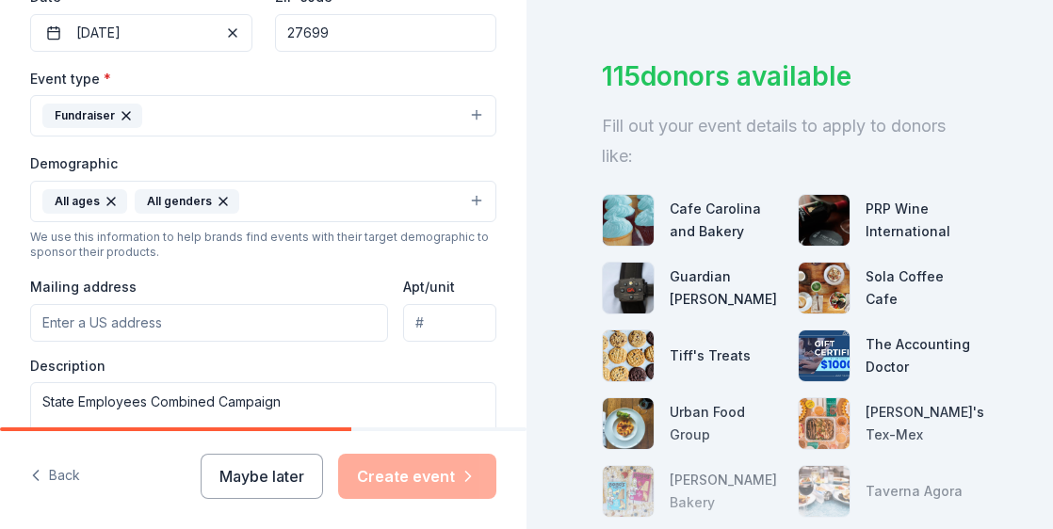
click at [185, 324] on input "Mailing address" at bounding box center [209, 323] width 358 height 38
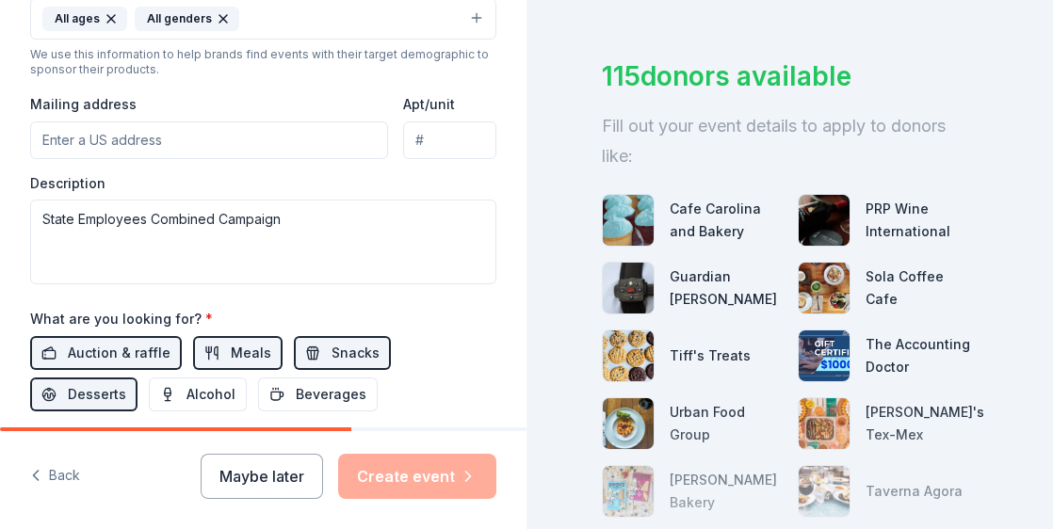
scroll to position [541, 0]
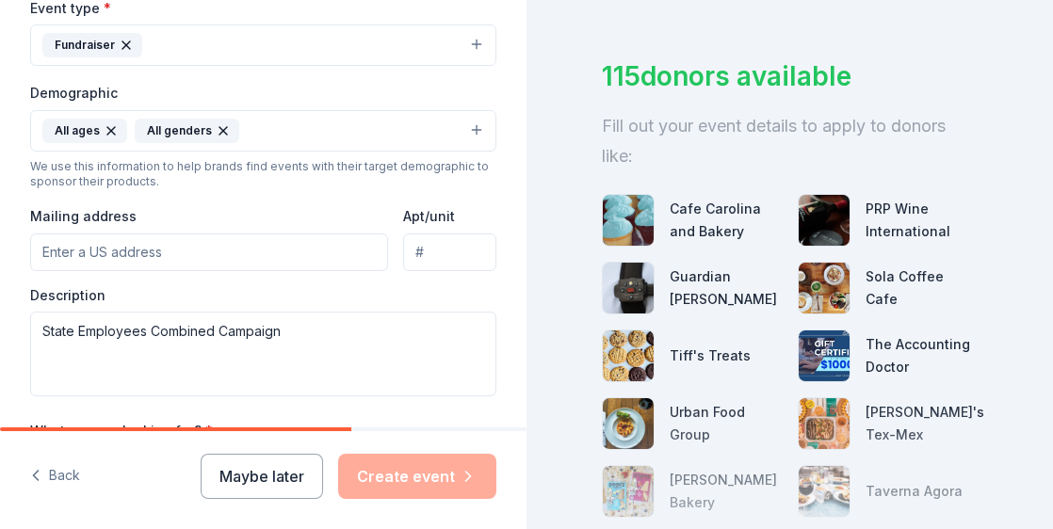
click at [153, 246] on input "Mailing address" at bounding box center [209, 253] width 358 height 38
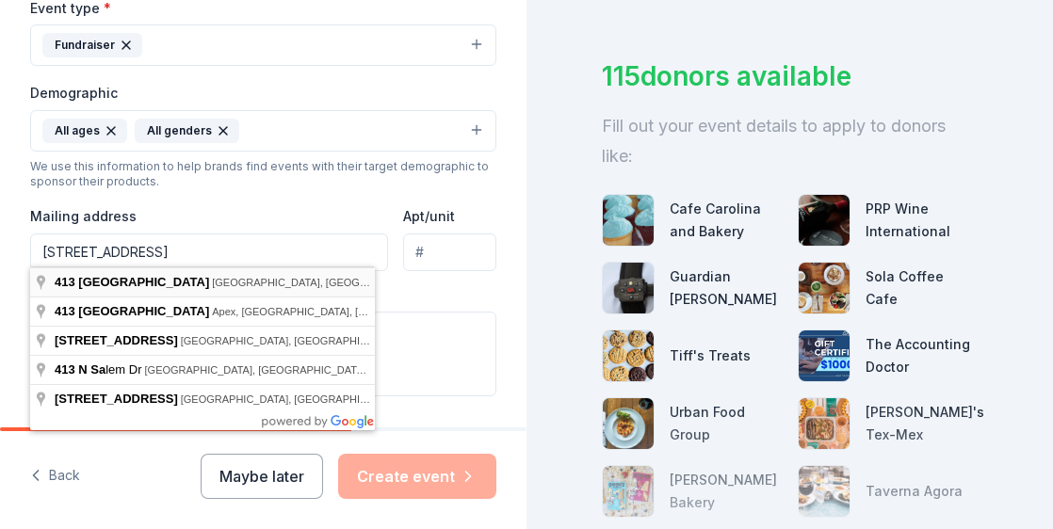
type input "413 North Salisbury Street, Raleigh, NC, 27603"
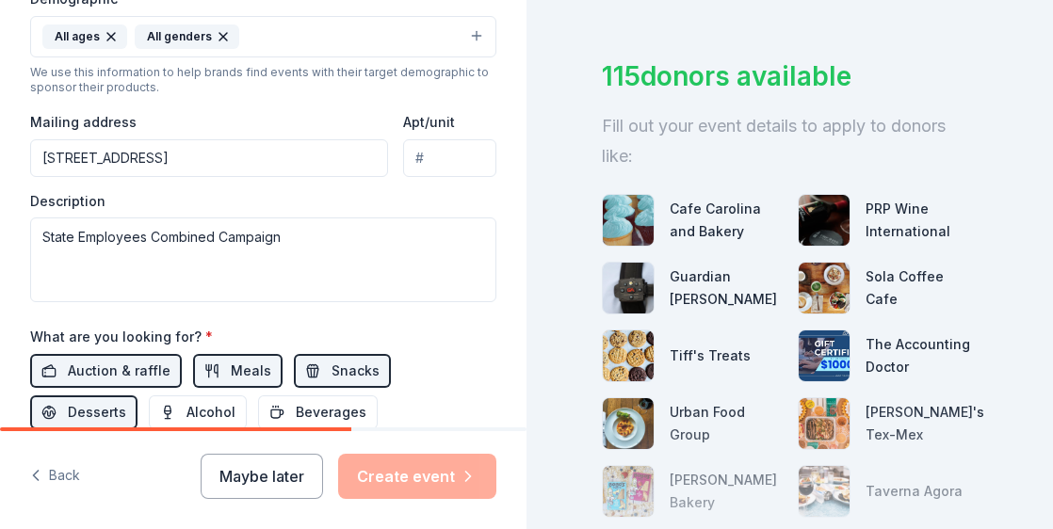
scroll to position [824, 0]
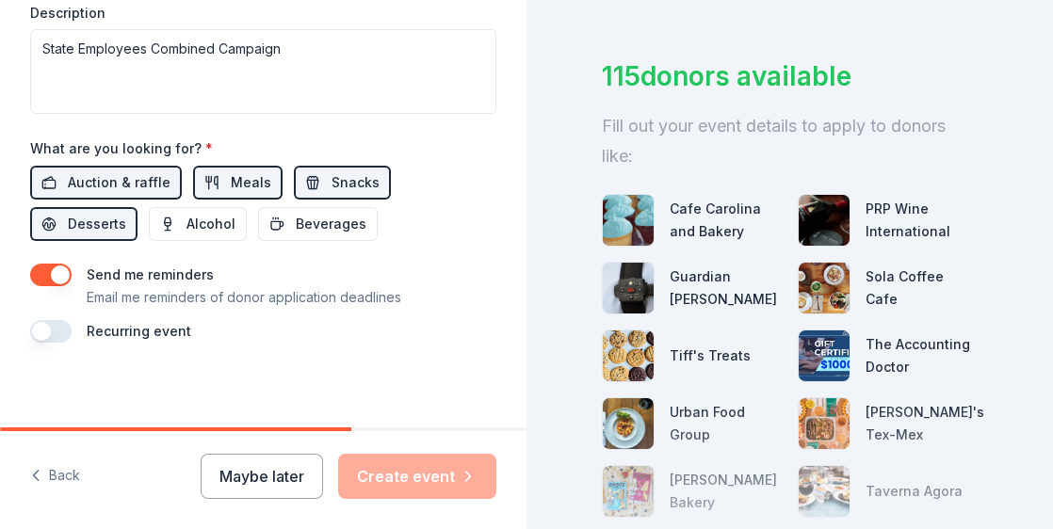
click at [388, 460] on div "Maybe later Create event" at bounding box center [349, 476] width 296 height 45
click at [310, 466] on button "Maybe later" at bounding box center [262, 476] width 122 height 45
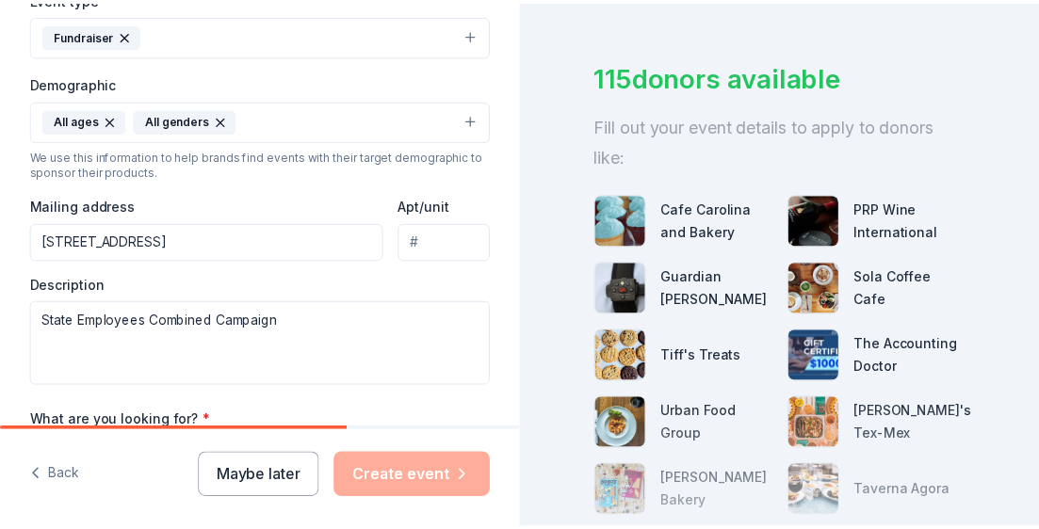
scroll to position [301, 0]
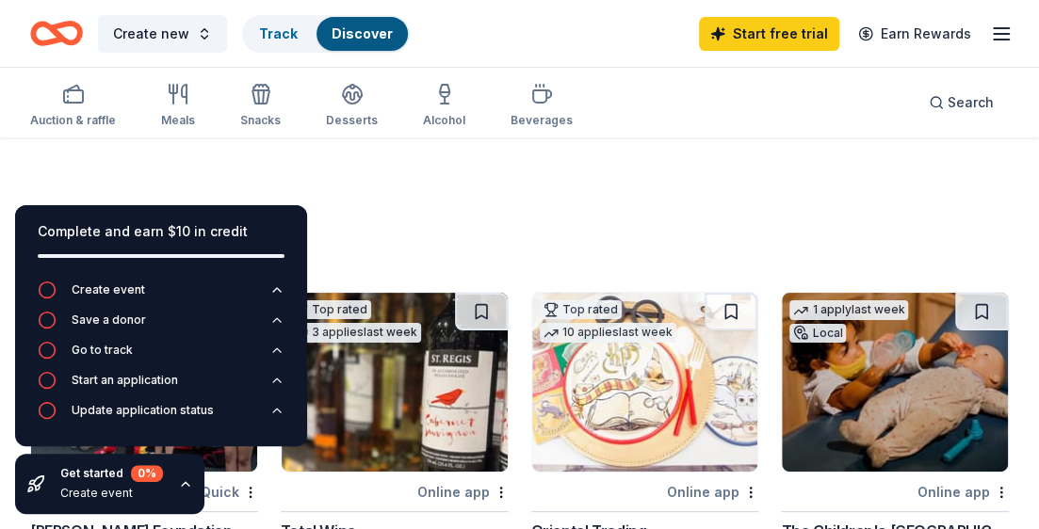
scroll to position [188, 0]
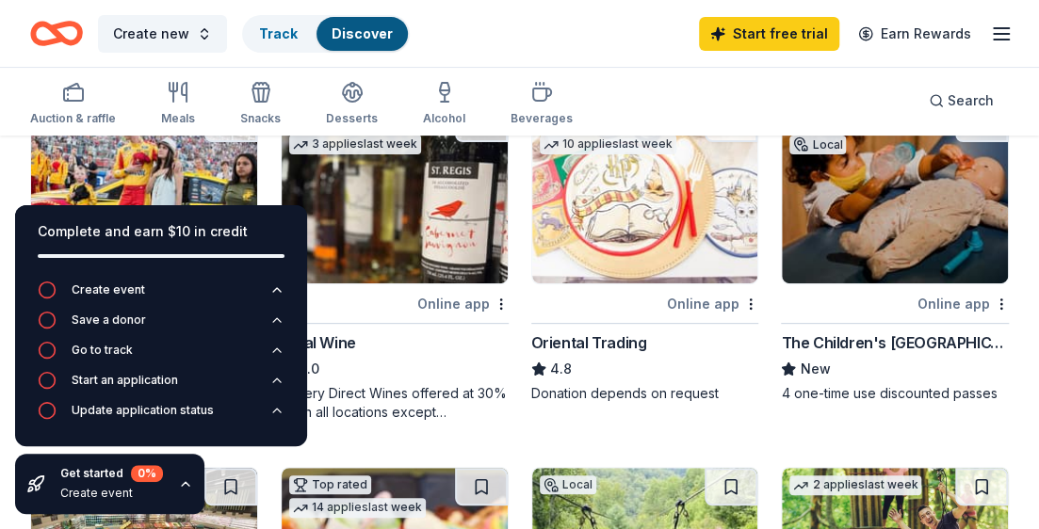
click at [403, 315] on div at bounding box center [347, 304] width 133 height 24
click at [186, 100] on icon "button" at bounding box center [178, 92] width 23 height 23
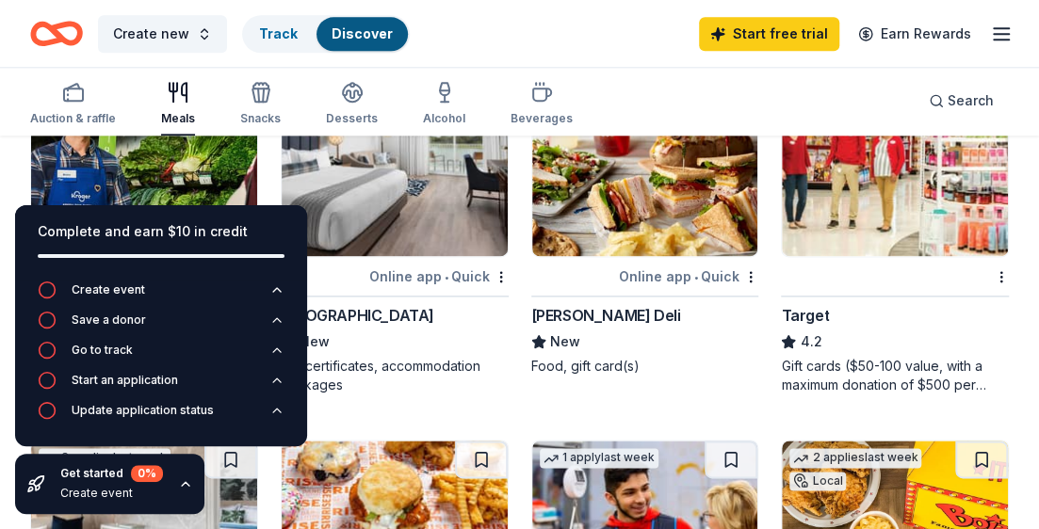
scroll to position [942, 0]
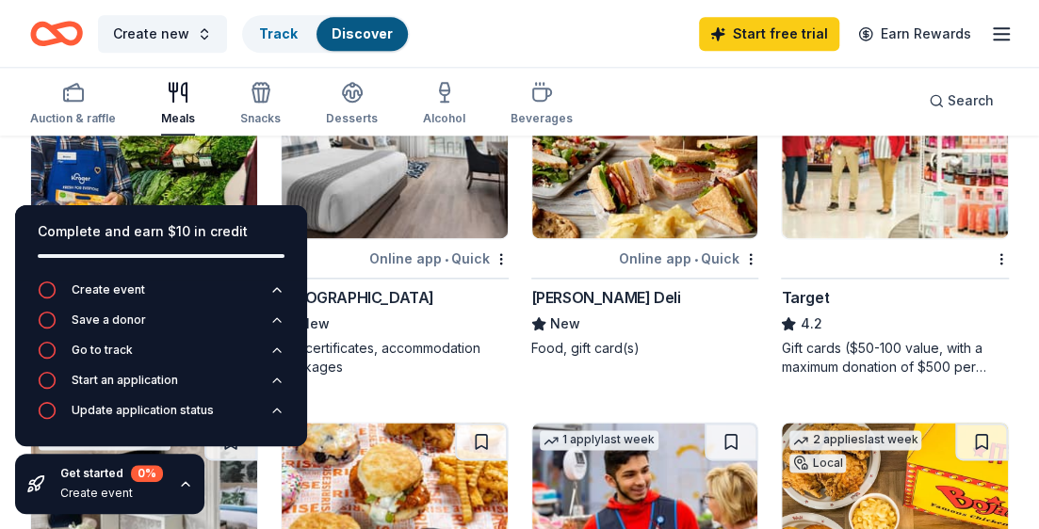
click at [840, 342] on div "Gift cards ($50-100 value, with a maximum donation of $500 per year)" at bounding box center [895, 358] width 228 height 38
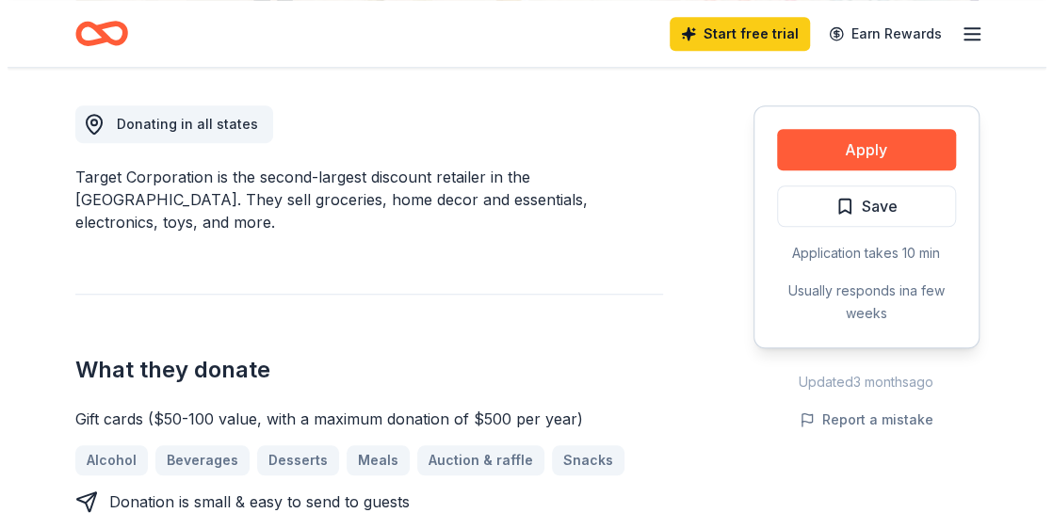
scroll to position [565, 0]
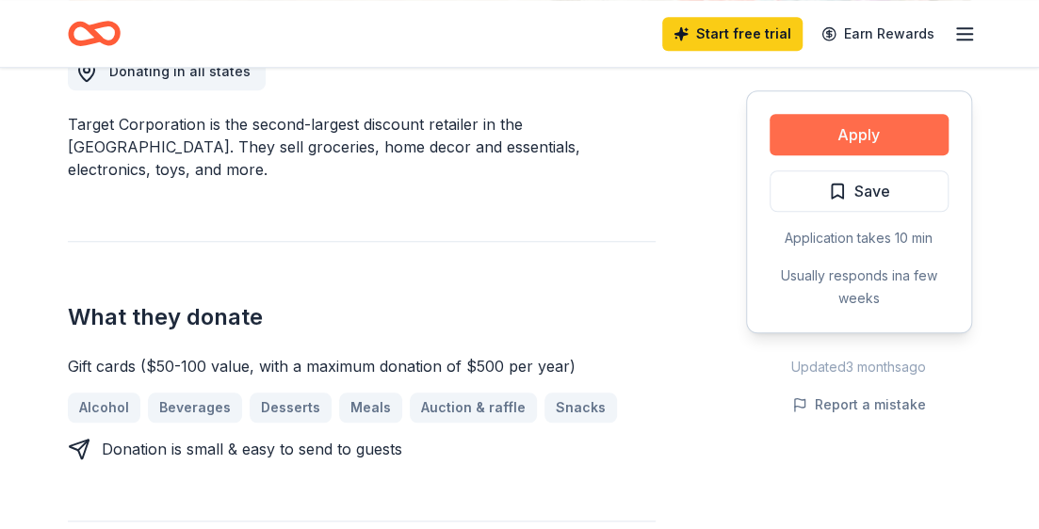
click at [802, 133] on button "Apply" at bounding box center [858, 134] width 179 height 41
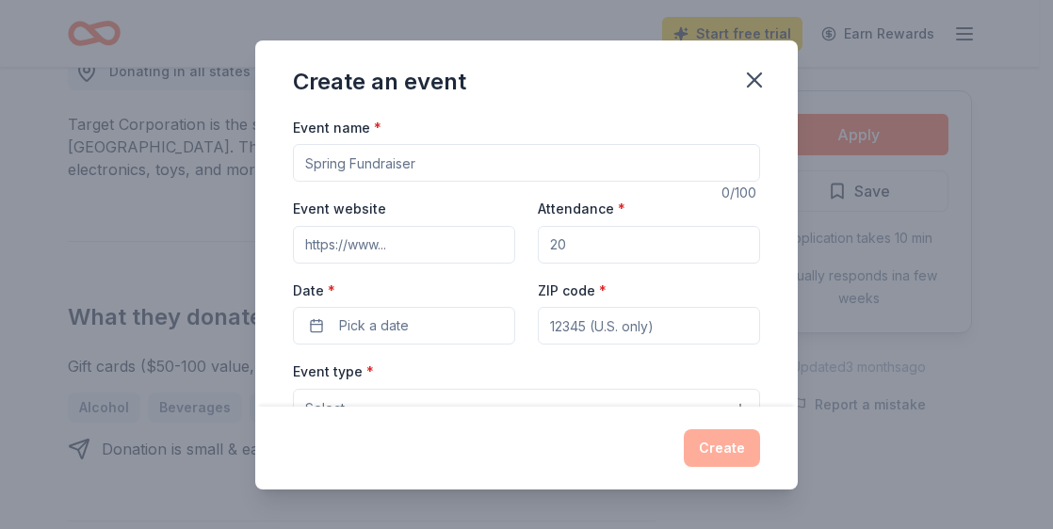
click at [399, 153] on input "Event name *" at bounding box center [526, 163] width 467 height 38
type input "NC State Employees Combined Campaign"
click at [581, 245] on input "Attendance *" at bounding box center [649, 245] width 222 height 38
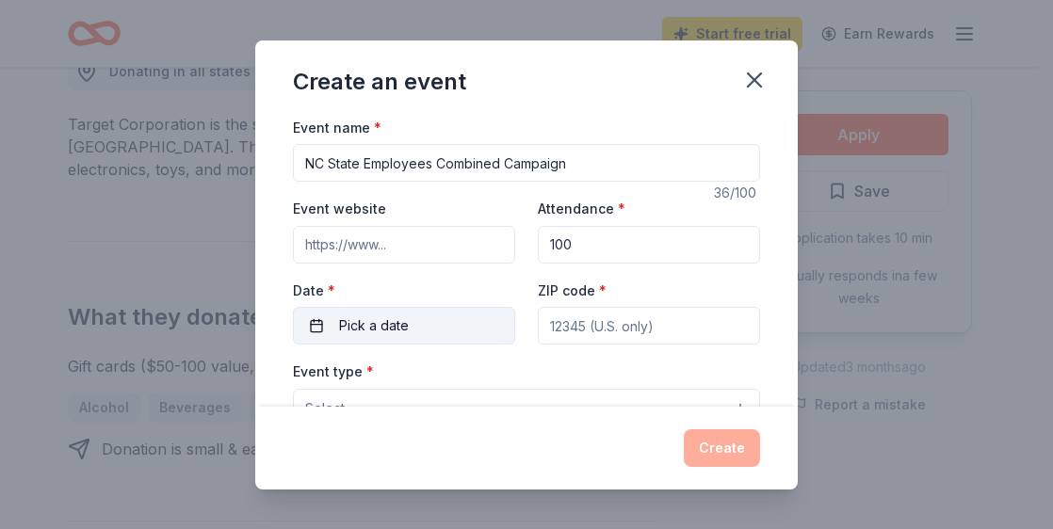
type input "100"
click at [493, 331] on button "Pick a date" at bounding box center [404, 326] width 222 height 38
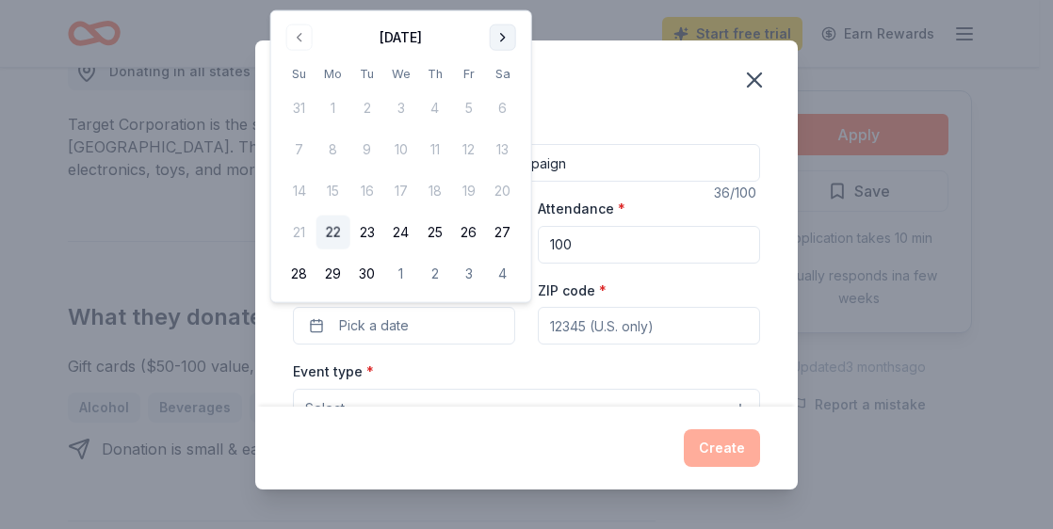
click at [502, 30] on button "Go to next month" at bounding box center [503, 37] width 26 height 26
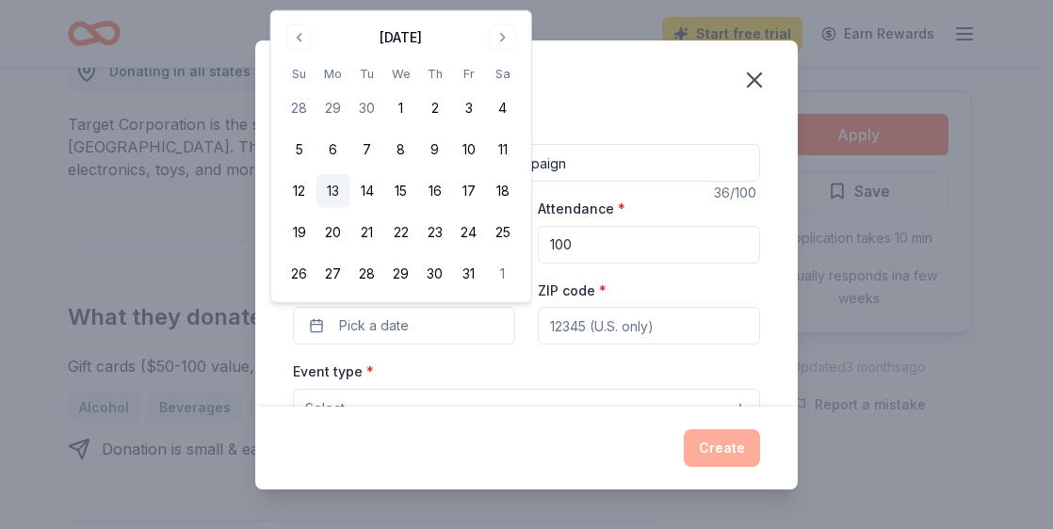
click at [333, 195] on button "13" at bounding box center [333, 191] width 34 height 34
click at [607, 308] on input "ZIP code *" at bounding box center [649, 326] width 222 height 38
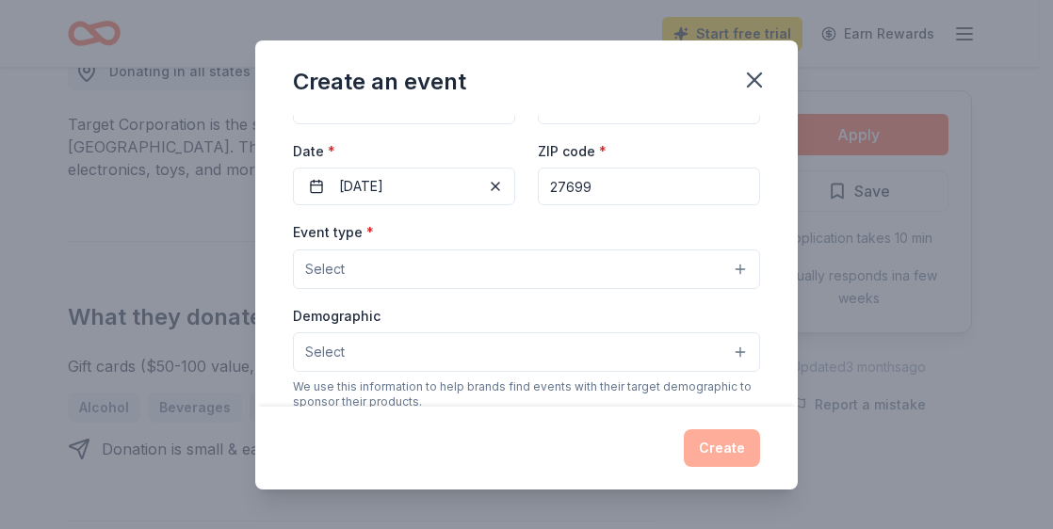
scroll to position [94, 0]
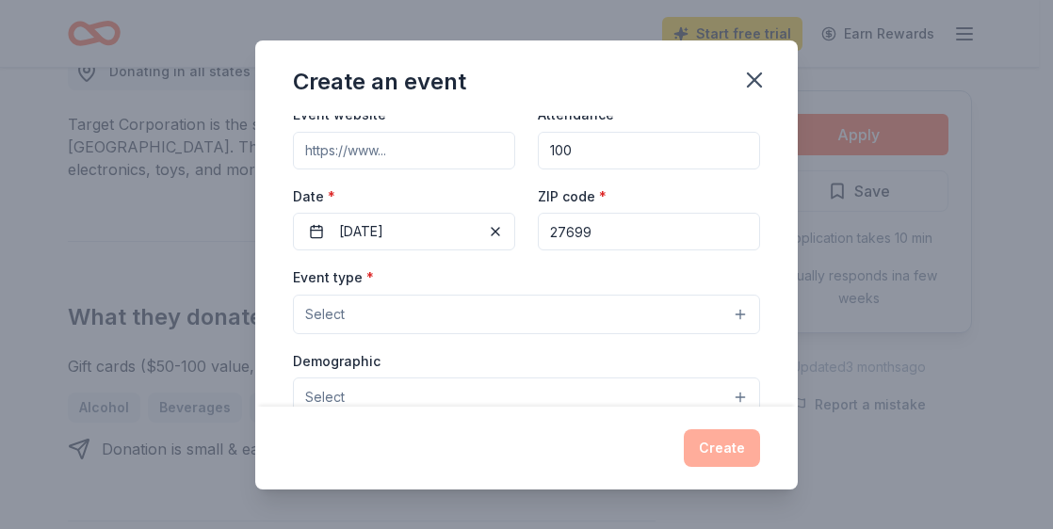
type input "27699"
click at [731, 310] on button "Select" at bounding box center [526, 315] width 467 height 40
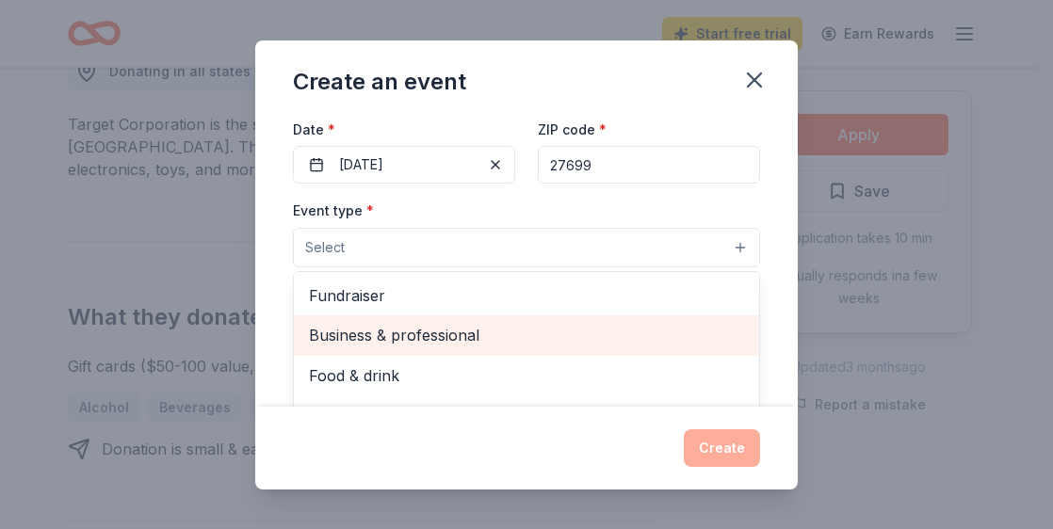
scroll to position [188, 0]
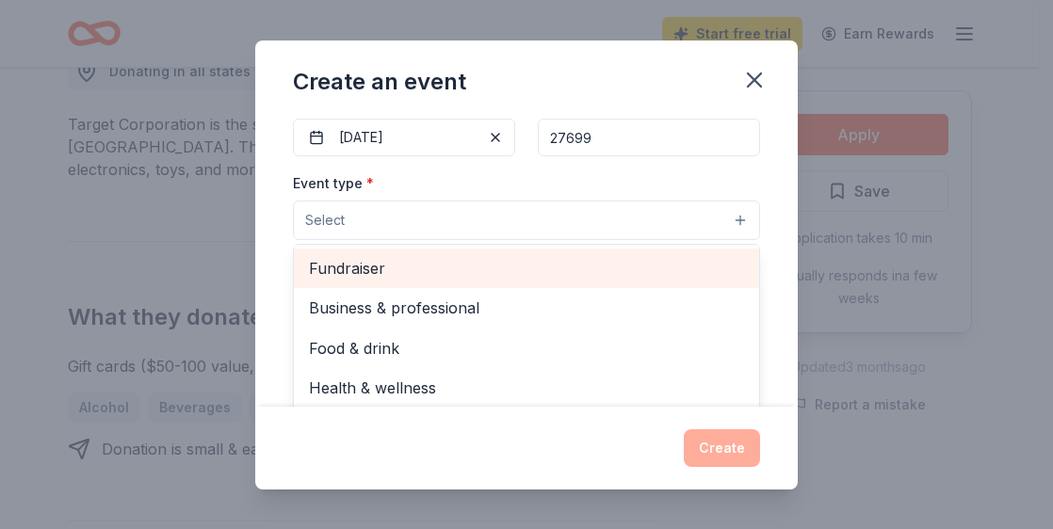
click at [323, 257] on span "Fundraiser" at bounding box center [526, 268] width 435 height 24
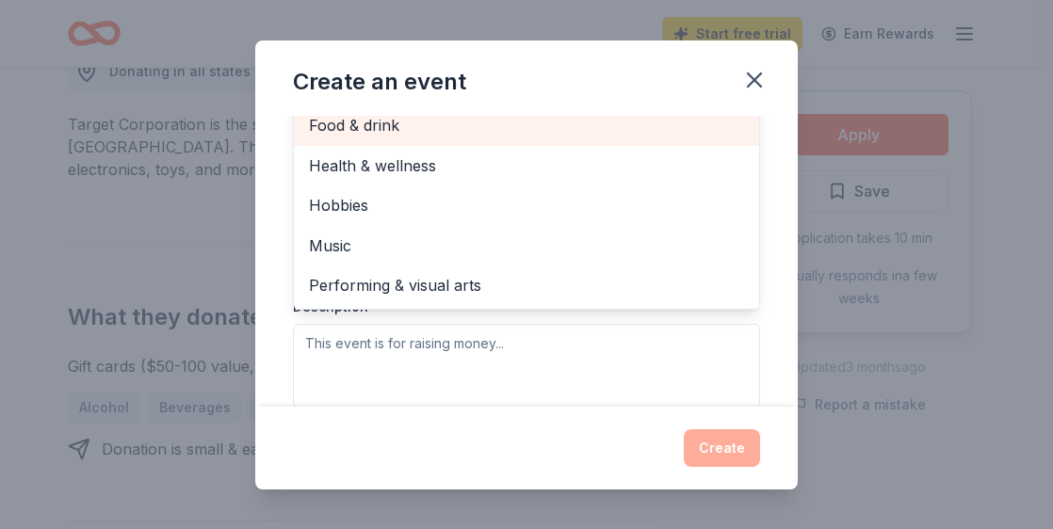
scroll to position [377, 0]
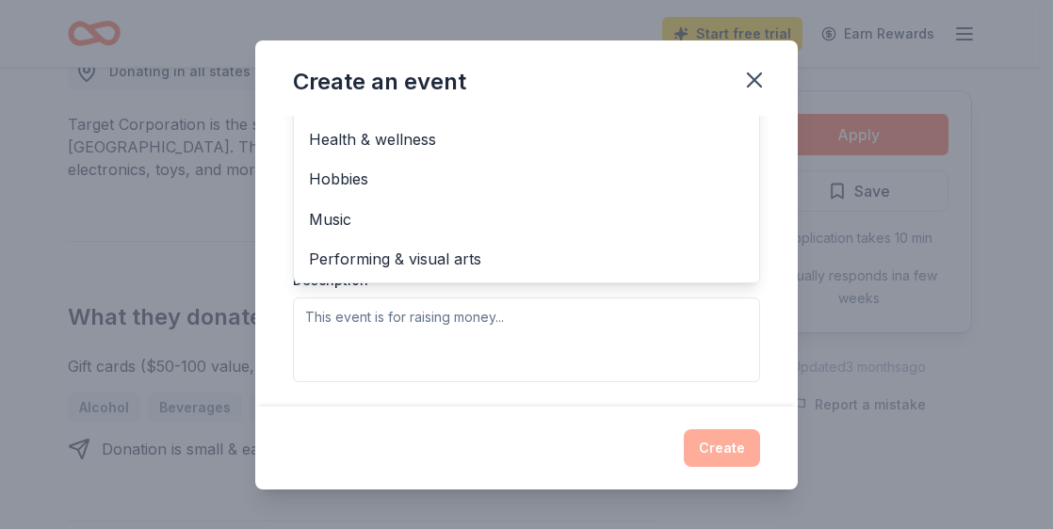
click at [823, 234] on div "Create an event Event name * NC State Employees Combined Campaign 36 /100 Event…" at bounding box center [526, 264] width 1053 height 529
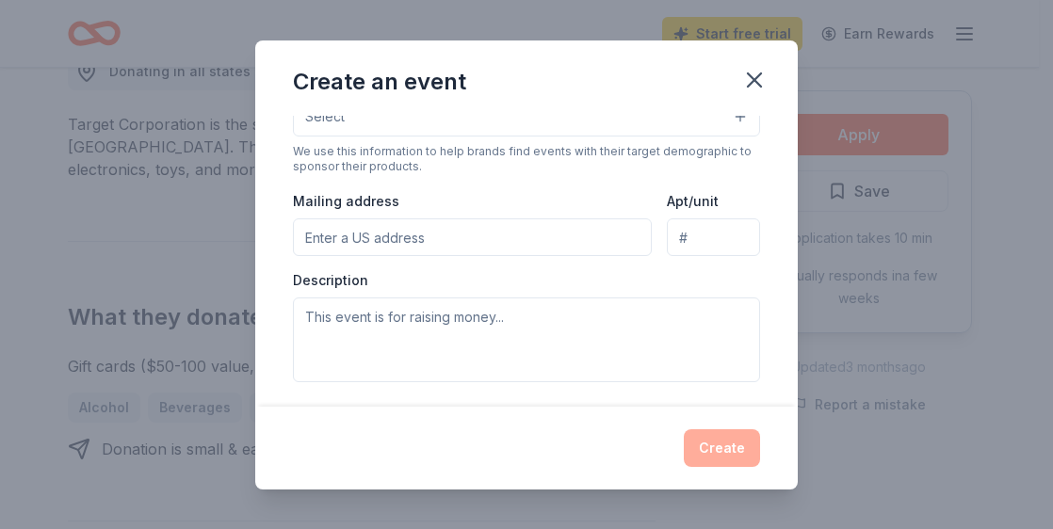
scroll to position [147, 0]
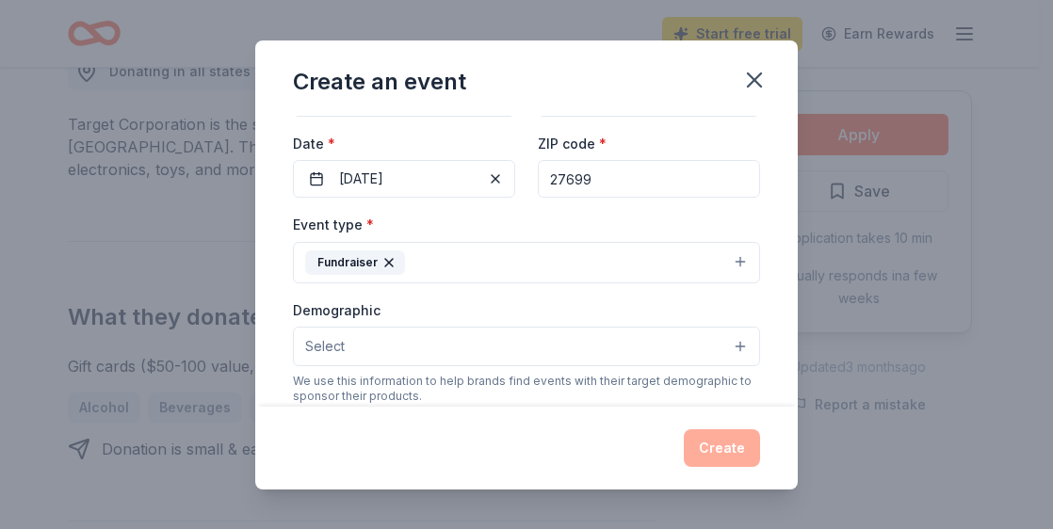
click at [645, 317] on div "Demographic Select" at bounding box center [526, 332] width 467 height 69
click at [670, 336] on button "Select" at bounding box center [526, 347] width 467 height 40
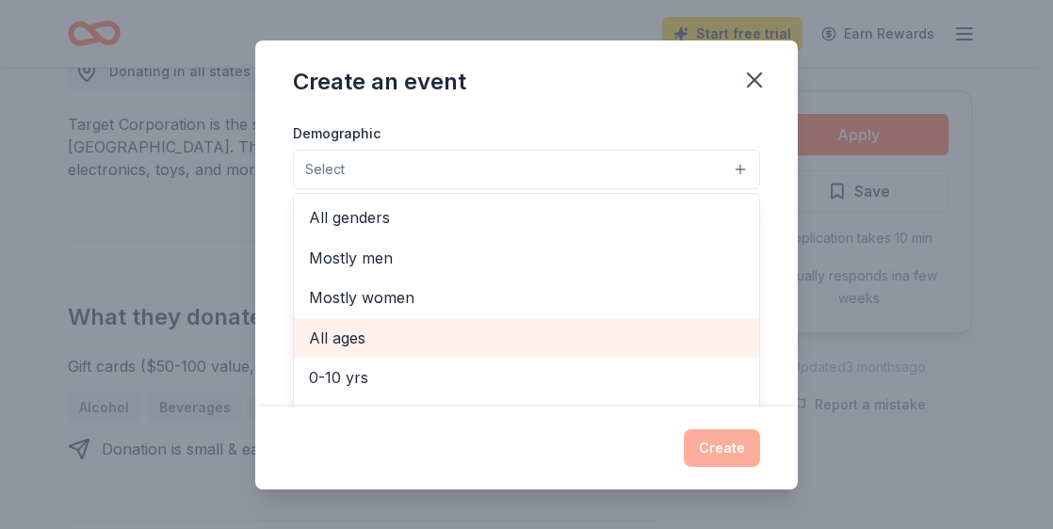
scroll to position [335, 0]
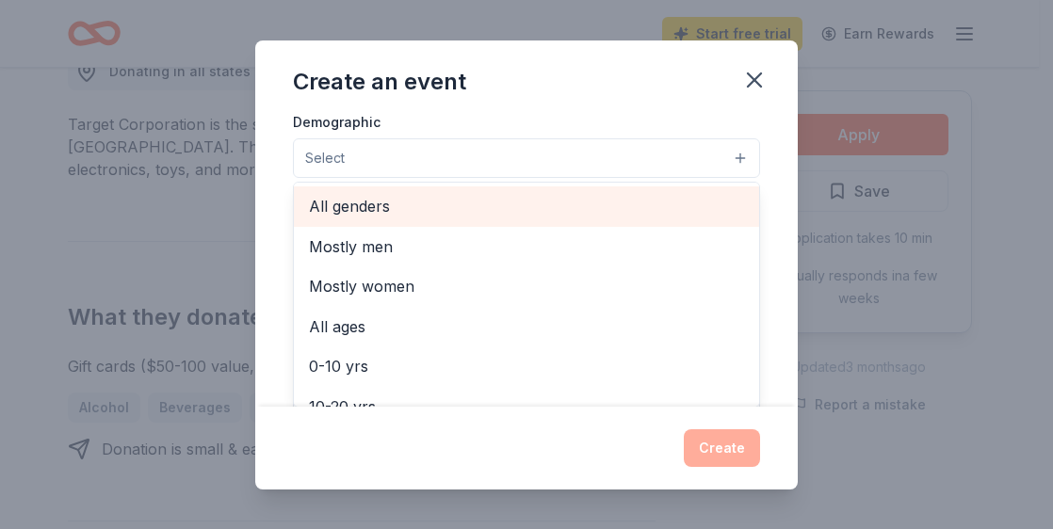
click at [533, 211] on span "All genders" at bounding box center [526, 206] width 435 height 24
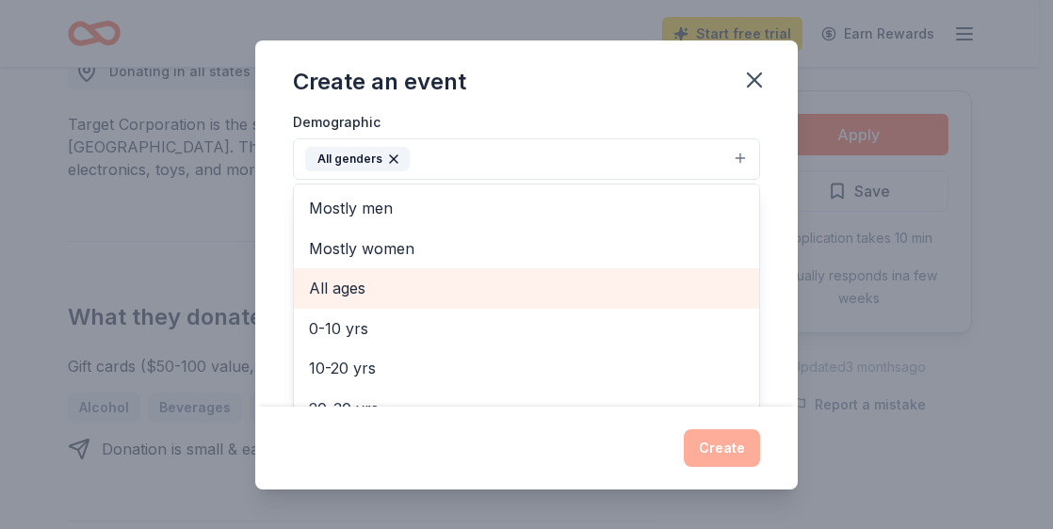
click at [530, 290] on span "All ages" at bounding box center [526, 288] width 435 height 24
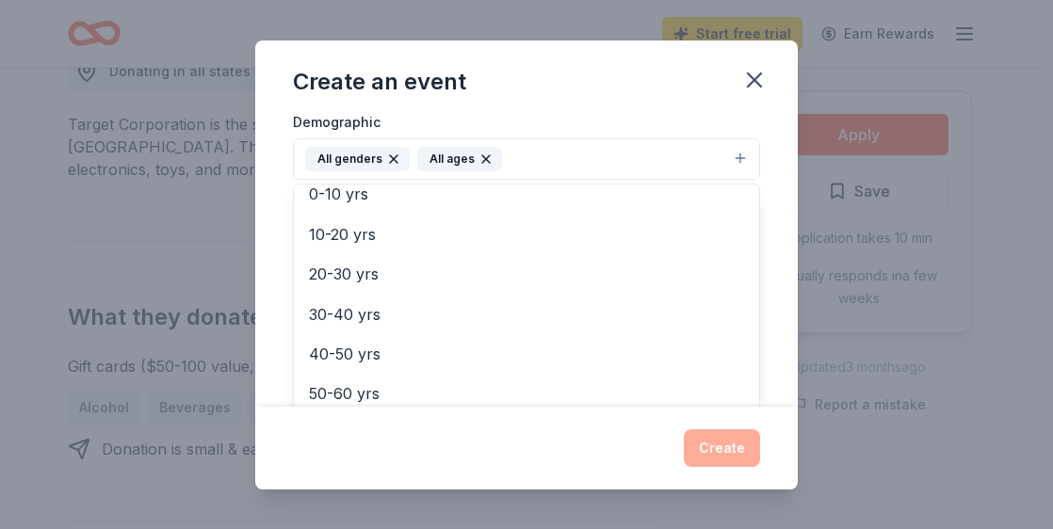
click at [807, 257] on div "Create an event Event name * NC State Employees Combined Campaign 36 /100 Event…" at bounding box center [526, 264] width 1053 height 529
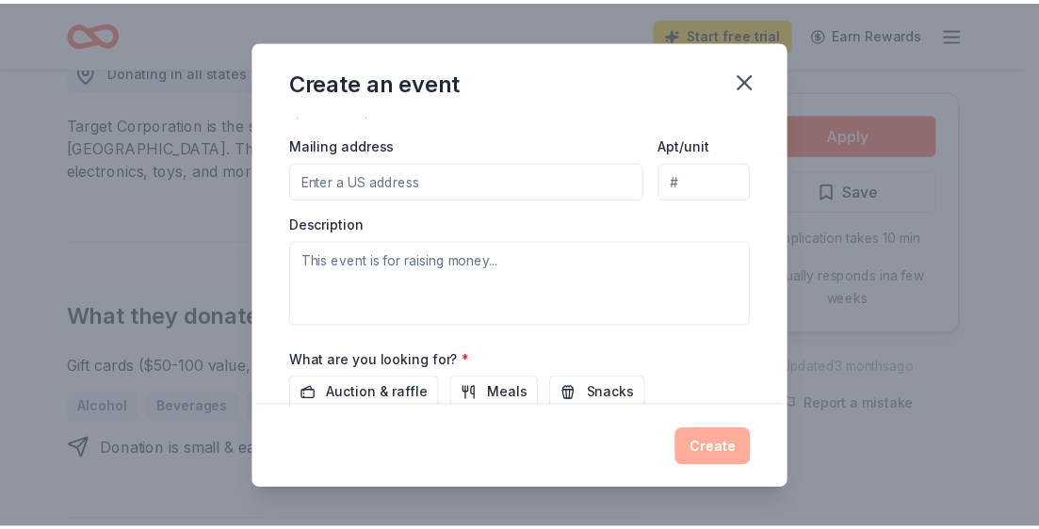
scroll to position [524, 0]
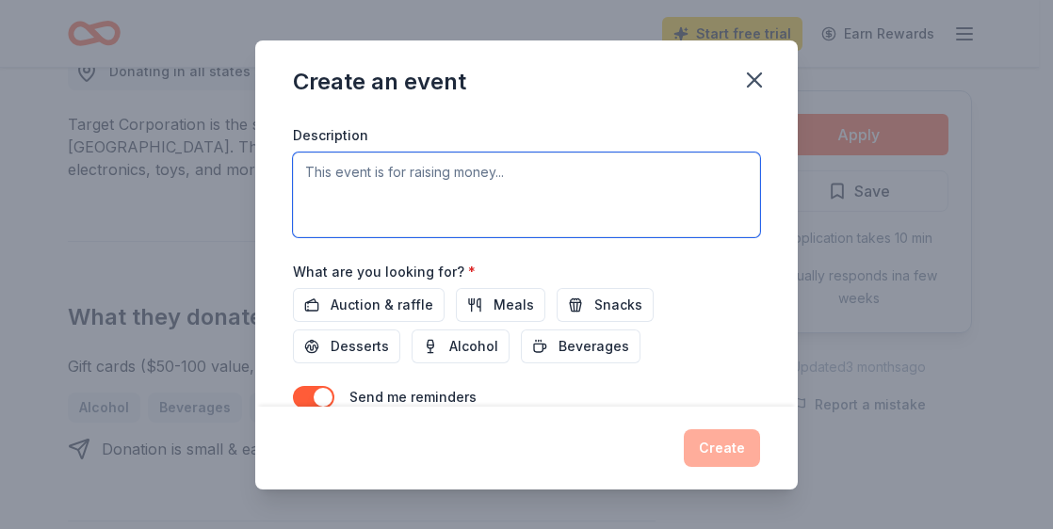
click at [428, 184] on textarea at bounding box center [526, 195] width 467 height 85
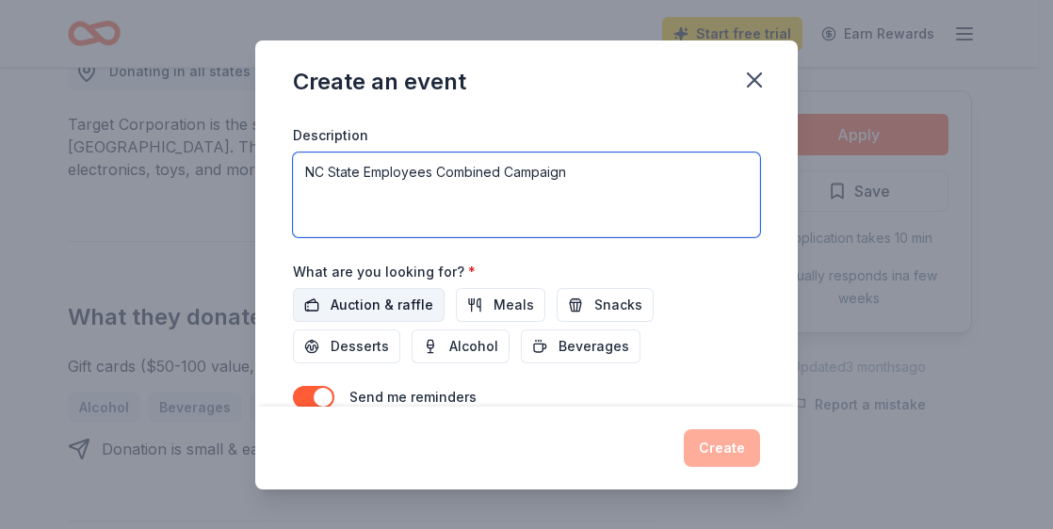
type textarea "NC State Employees Combined Campaign"
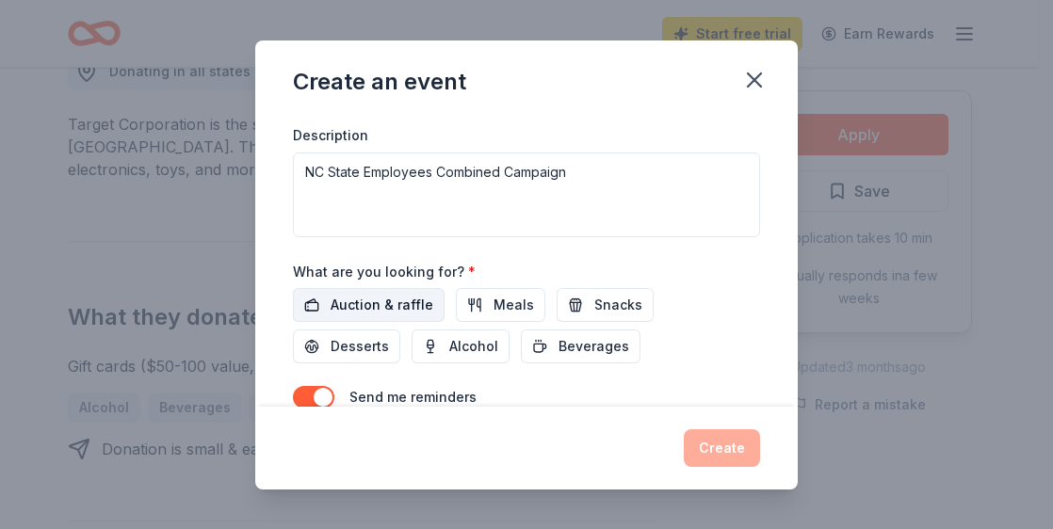
click at [386, 297] on span "Auction & raffle" at bounding box center [382, 305] width 103 height 23
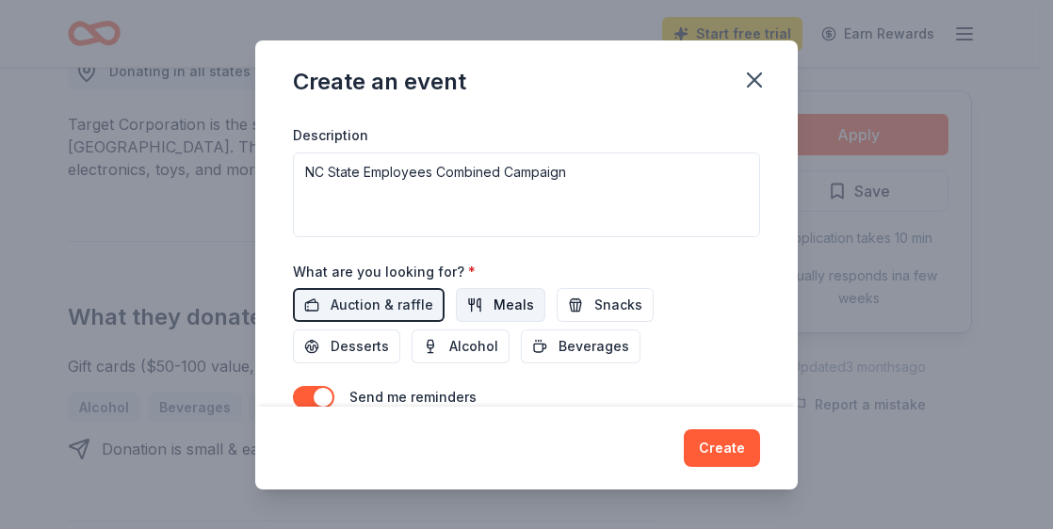
click at [493, 304] on span "Meals" at bounding box center [513, 305] width 40 height 23
click at [579, 297] on button "Snacks" at bounding box center [605, 305] width 97 height 34
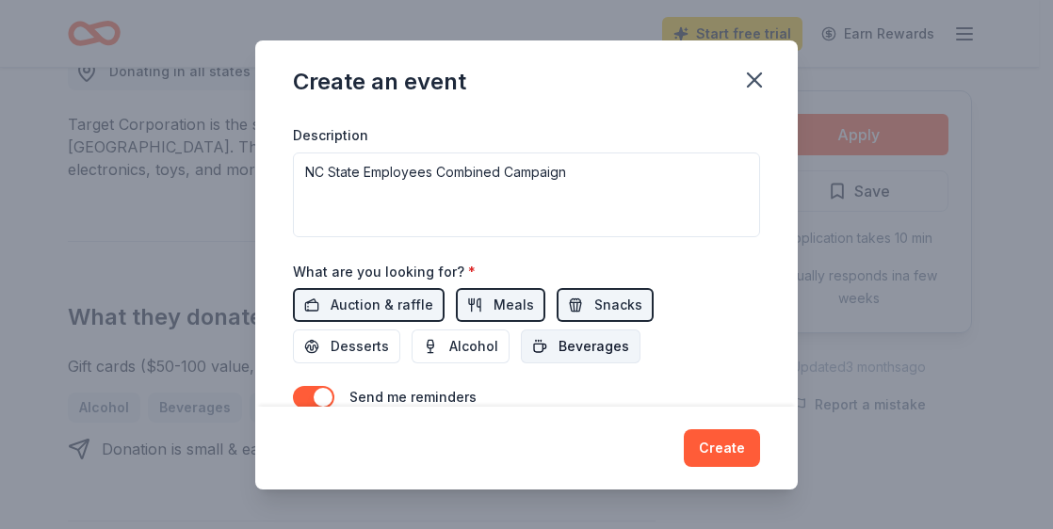
click at [588, 346] on span "Beverages" at bounding box center [593, 346] width 71 height 23
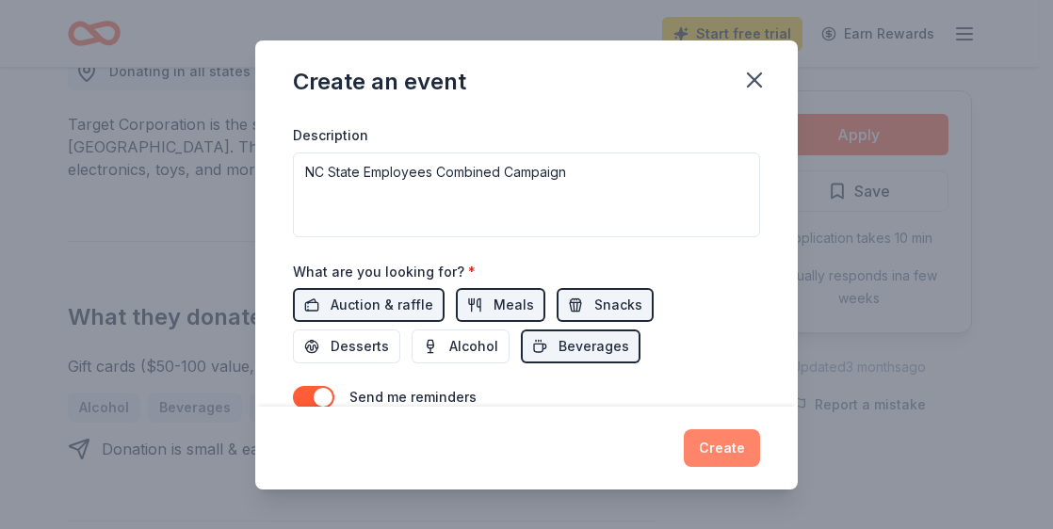
click at [713, 442] on button "Create" at bounding box center [722, 448] width 76 height 38
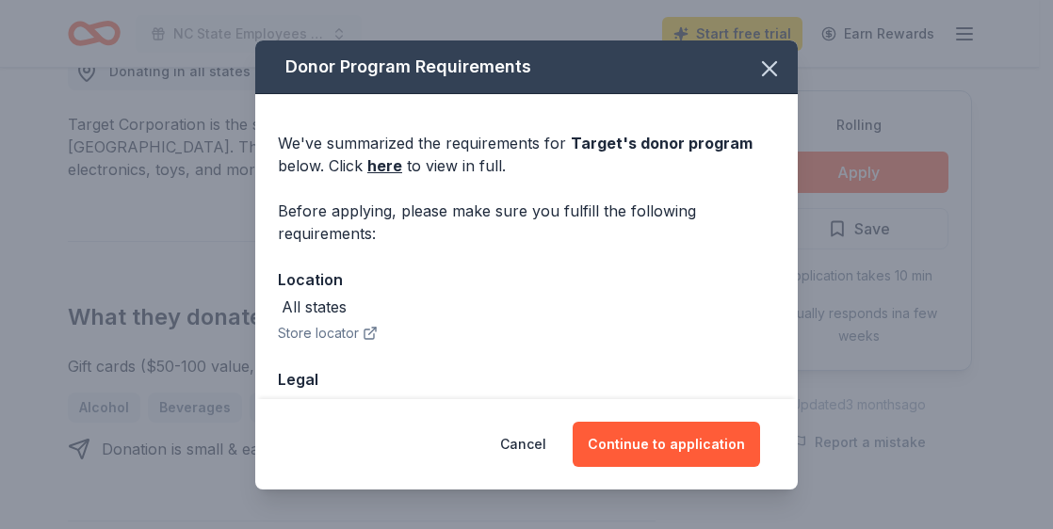
click at [371, 333] on icon "button" at bounding box center [370, 333] width 15 height 15
click at [392, 162] on link "here" at bounding box center [384, 165] width 35 height 23
